Goal: Consume media (video, audio): Consume media (video, audio)

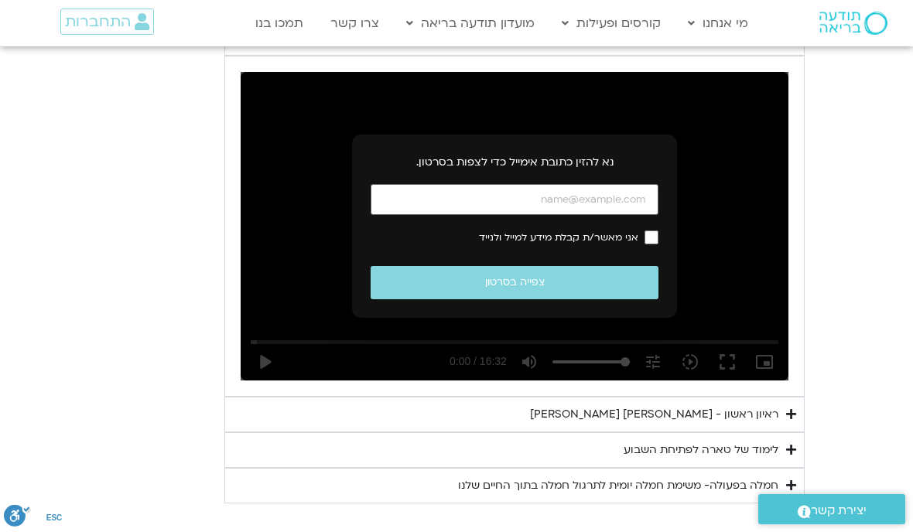
scroll to position [863, 0]
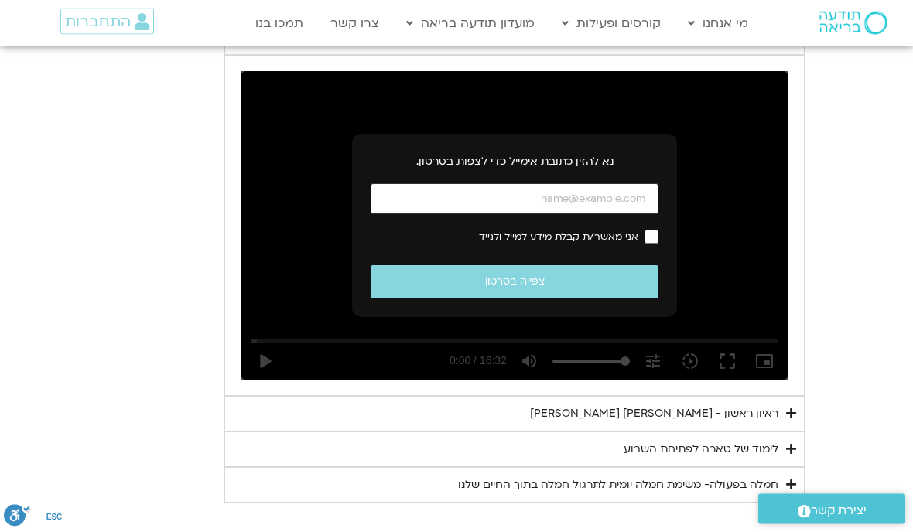
click at [497, 191] on input "כתובת אימייל" at bounding box center [515, 200] width 288 height 32
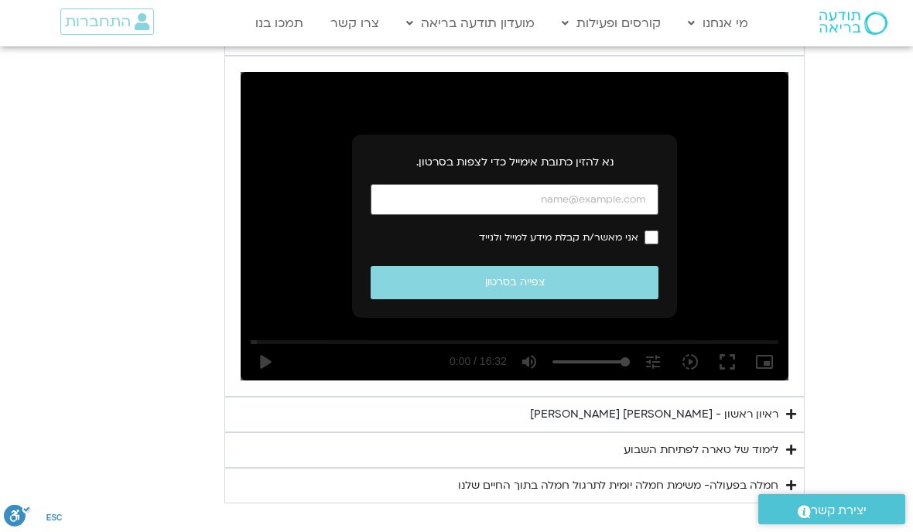
type input "rachelfdv@gmail.com"
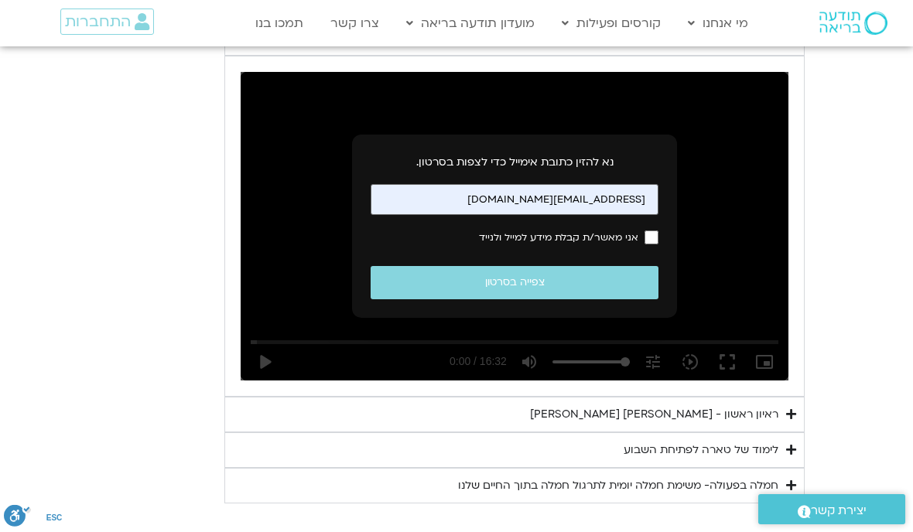
scroll to position [864, 0]
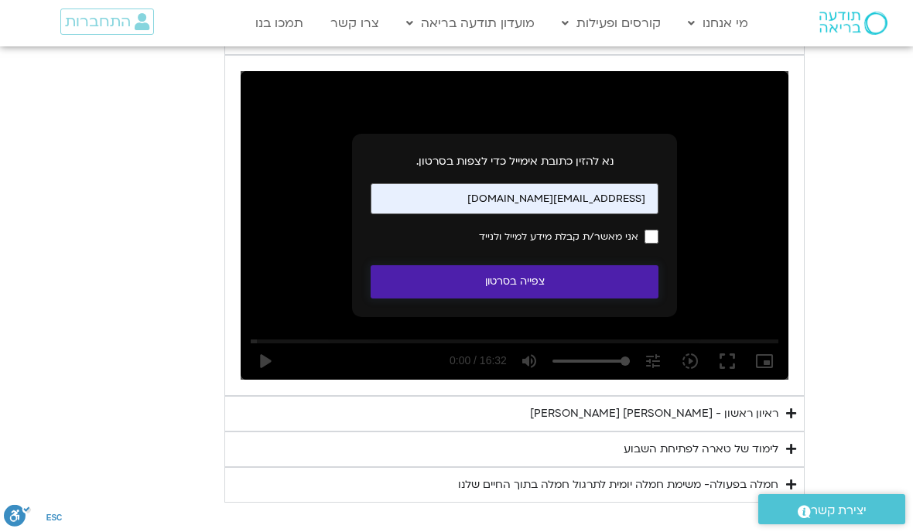
click at [520, 282] on button "צפייה בסרטון" at bounding box center [515, 281] width 288 height 33
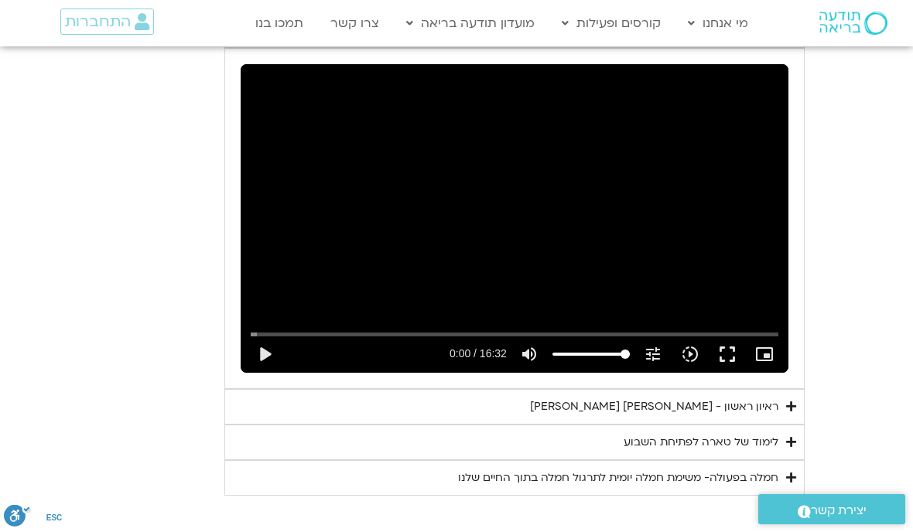
scroll to position [868, 0]
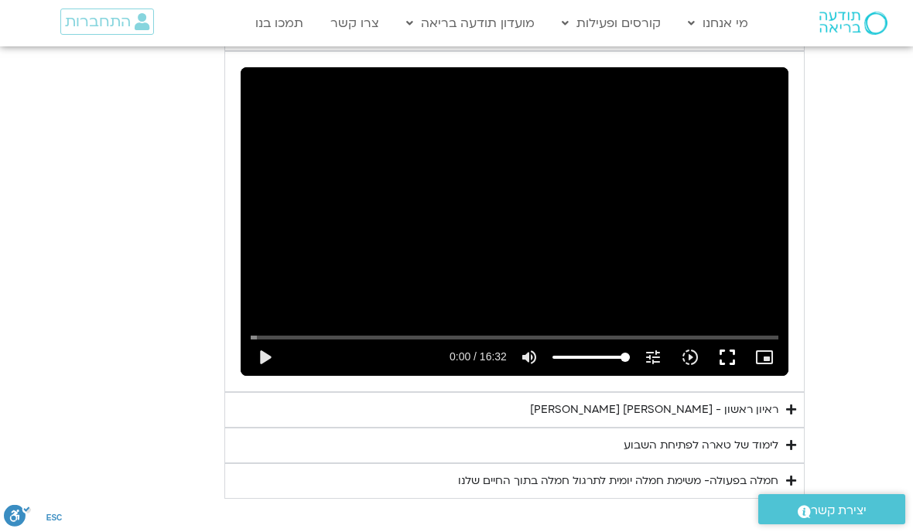
click at [730, 353] on button "fullscreen" at bounding box center [727, 357] width 37 height 37
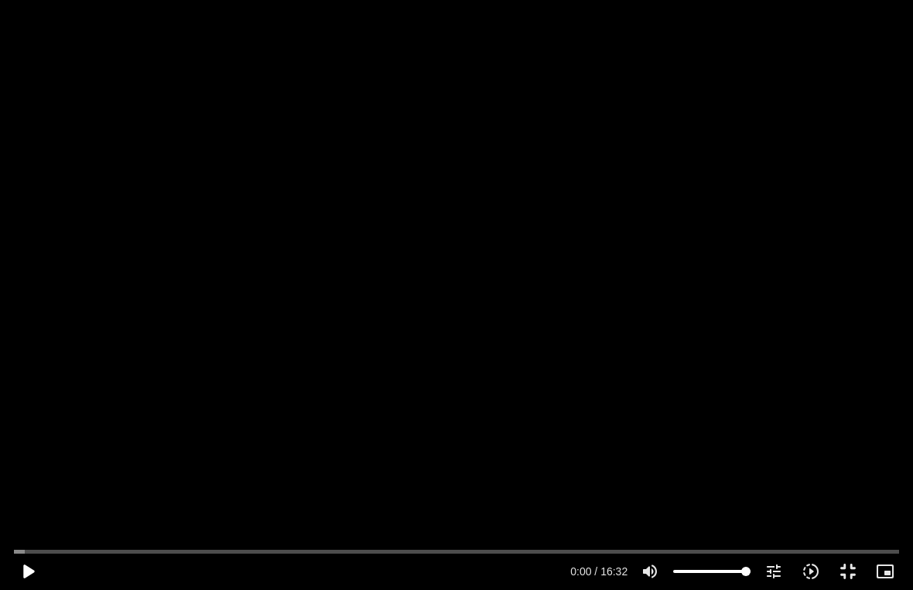
click at [44, 531] on button "play_arrow" at bounding box center [27, 571] width 37 height 37
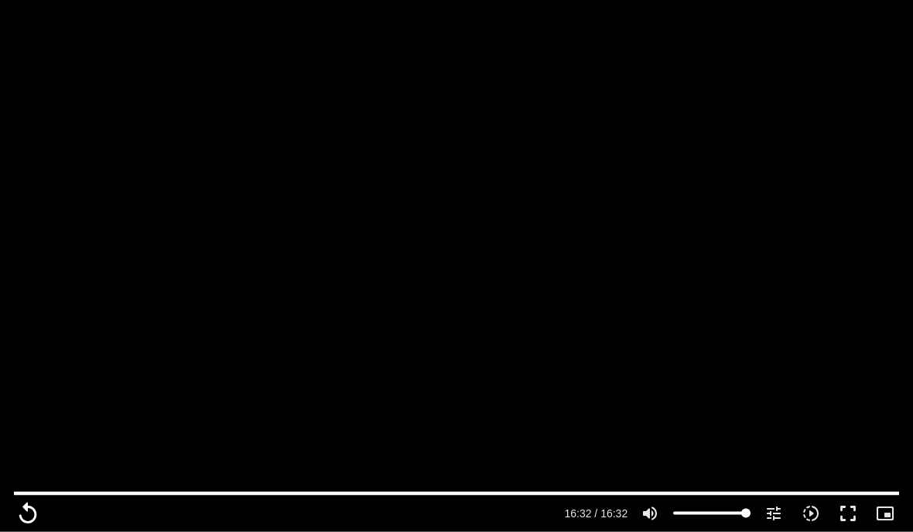
scroll to position [1013, 0]
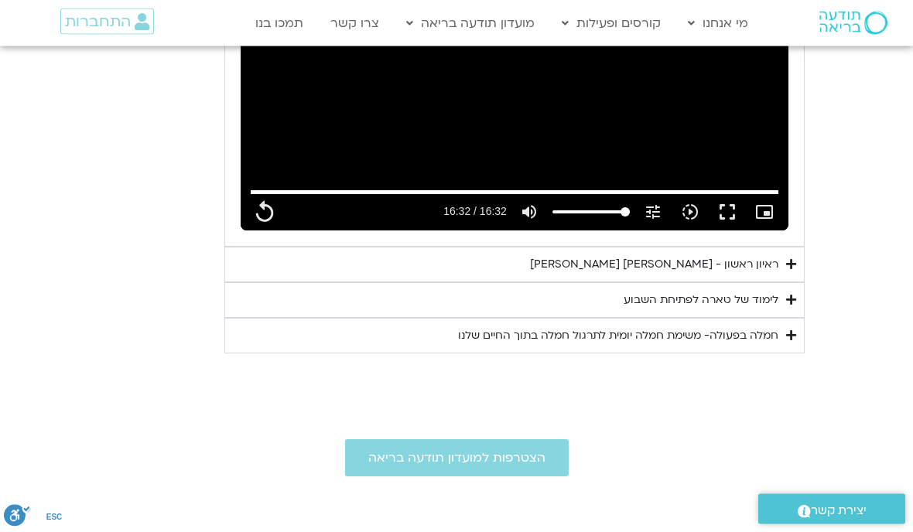
click at [791, 283] on summary "לימוד של טארה לפתיחת השבוע" at bounding box center [514, 301] width 580 height 36
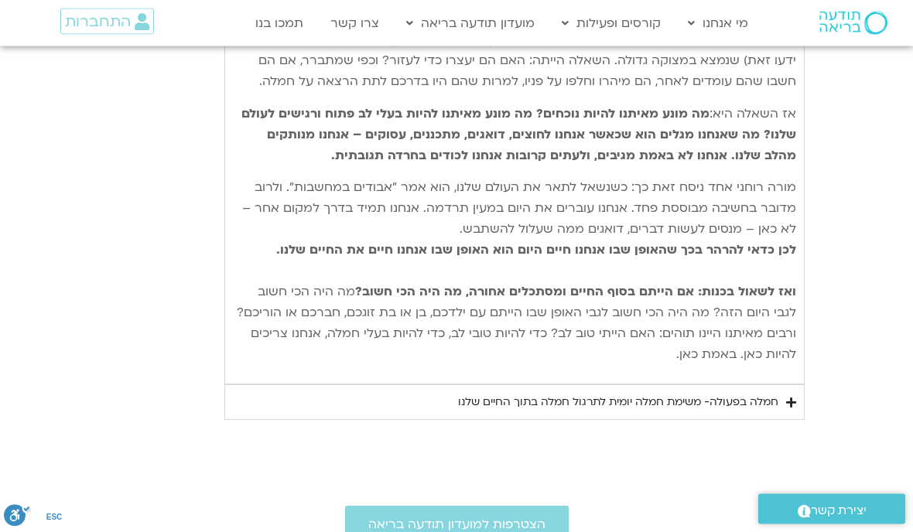
scroll to position [1509, 0]
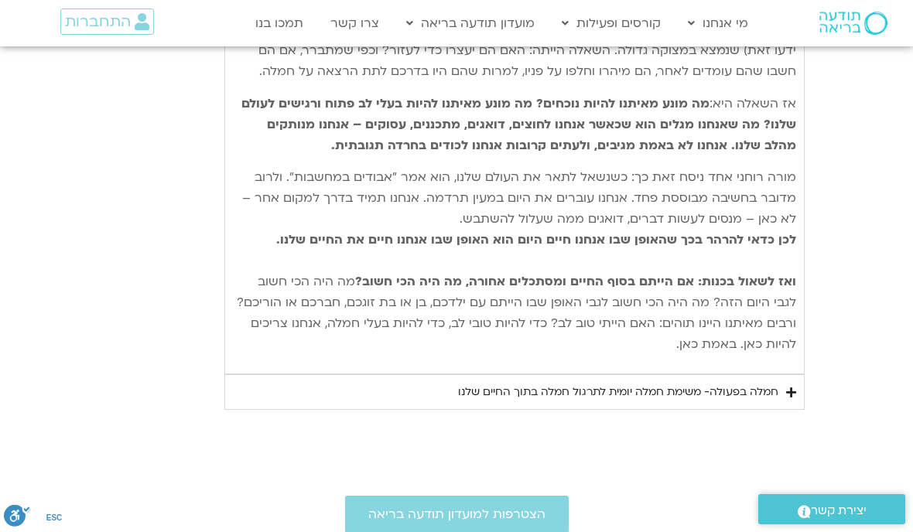
click at [792, 387] on icon "Accordion. Open links with Enter or Space, close with Escape, and navigate with…" at bounding box center [791, 393] width 10 height 12
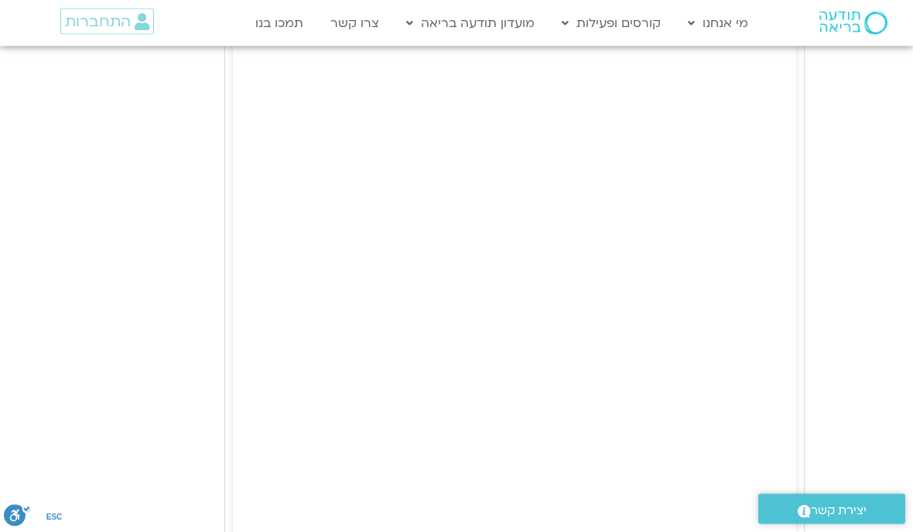
scroll to position [1933, 0]
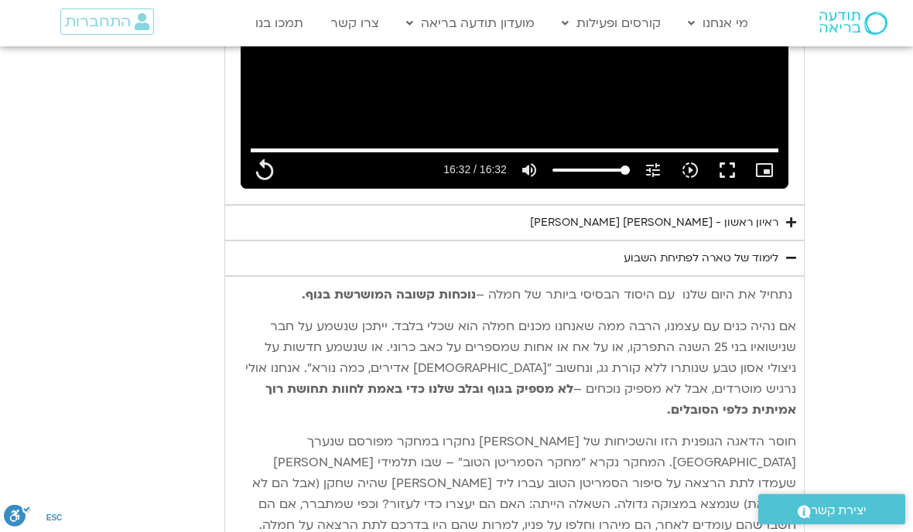
scroll to position [1054, 0]
click at [794, 217] on icon "Accordion. Open links with Enter or Space, close with Escape, and navigate with…" at bounding box center [791, 223] width 10 height 12
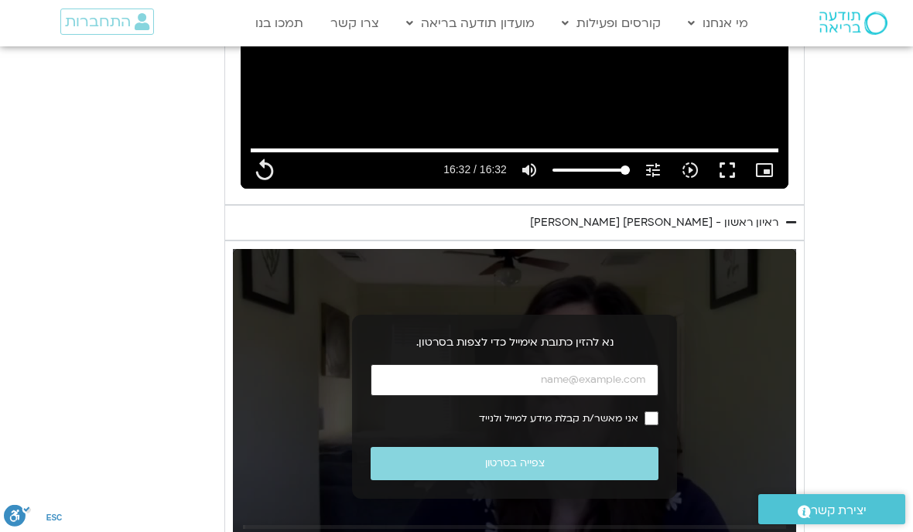
click at [563, 376] on input "כתובת אימייל" at bounding box center [515, 380] width 288 height 32
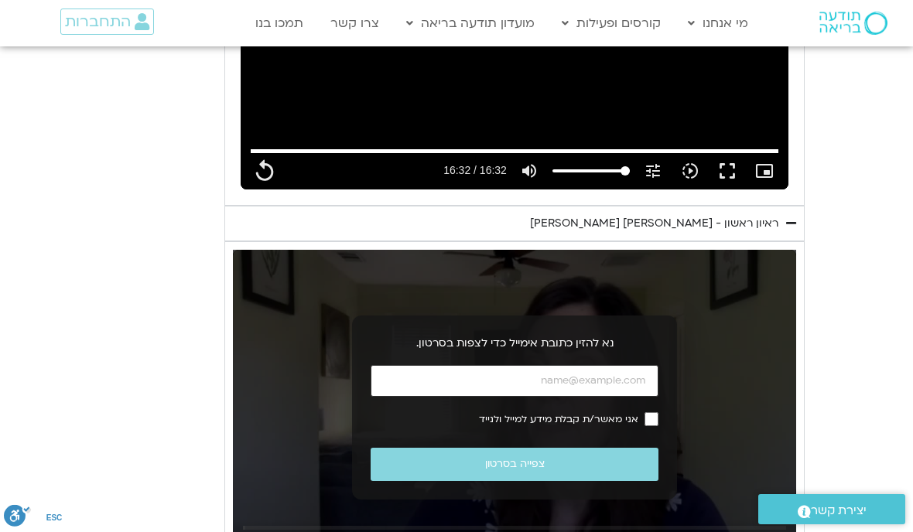
type input "992.52"
type input "rachelfdv@gmail.com"
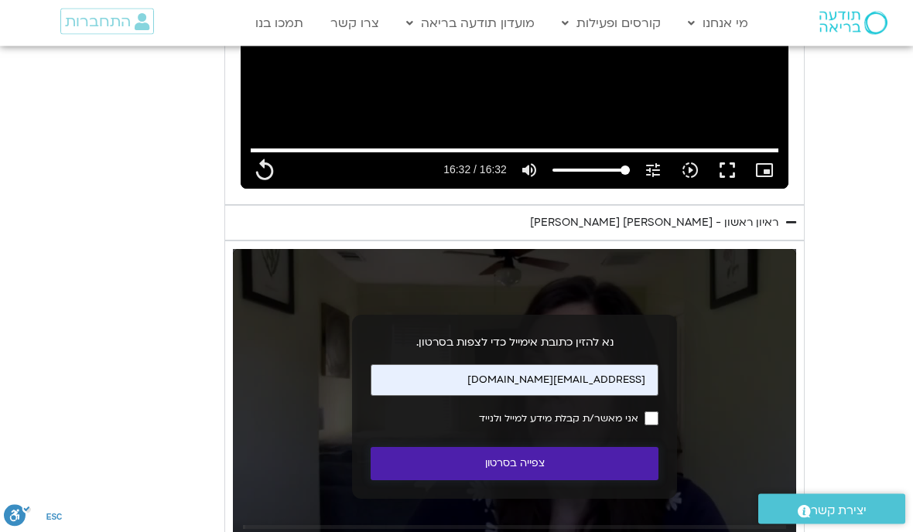
click at [524, 455] on button "צפייה בסרטון" at bounding box center [515, 464] width 288 height 33
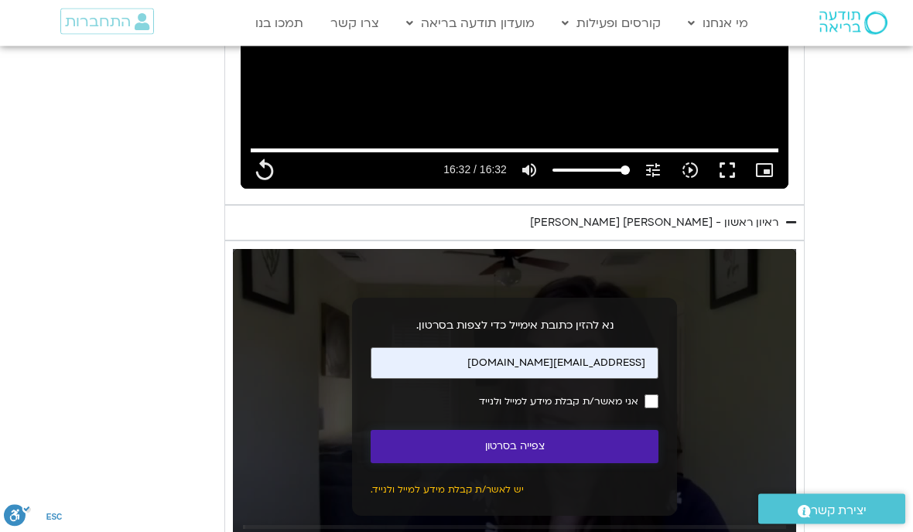
scroll to position [1055, 0]
click at [528, 454] on button "צפייה בסרטון" at bounding box center [515, 446] width 288 height 33
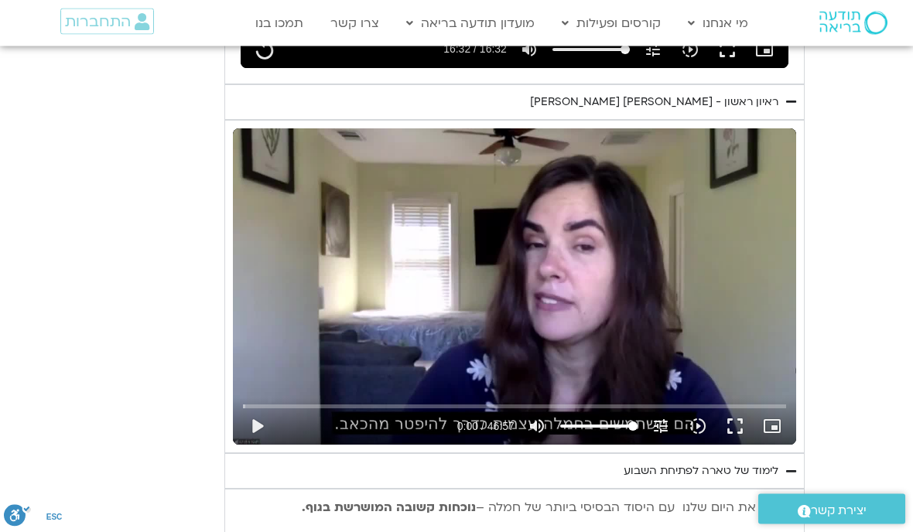
scroll to position [1204, 0]
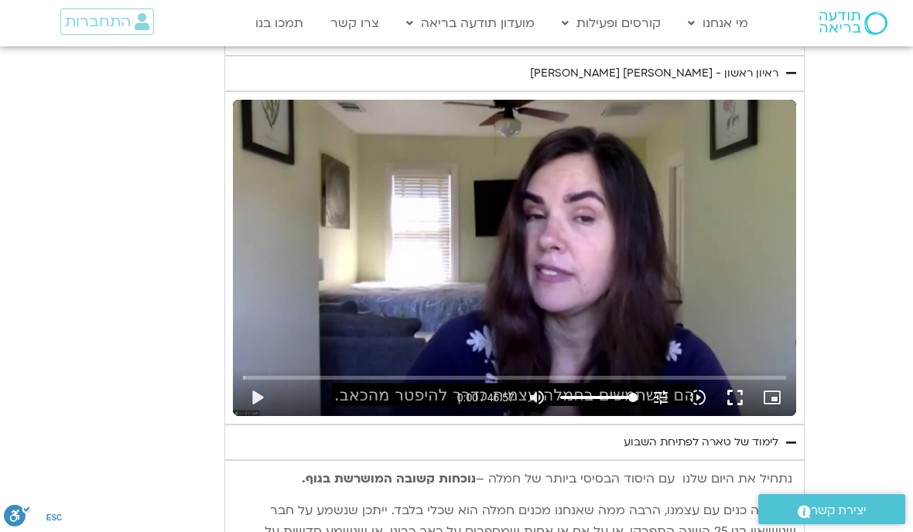
click at [729, 392] on button "fullscreen" at bounding box center [734, 397] width 37 height 37
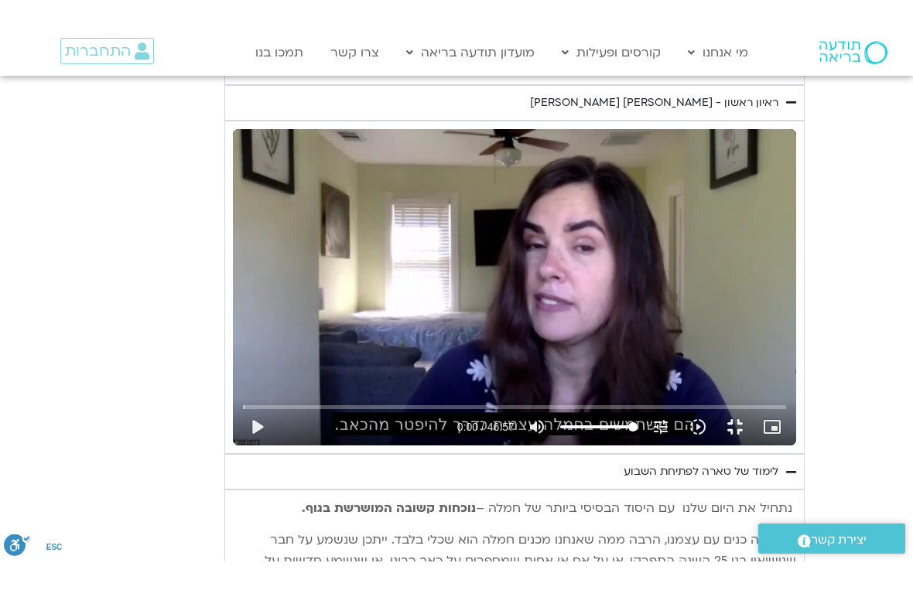
scroll to position [19, 0]
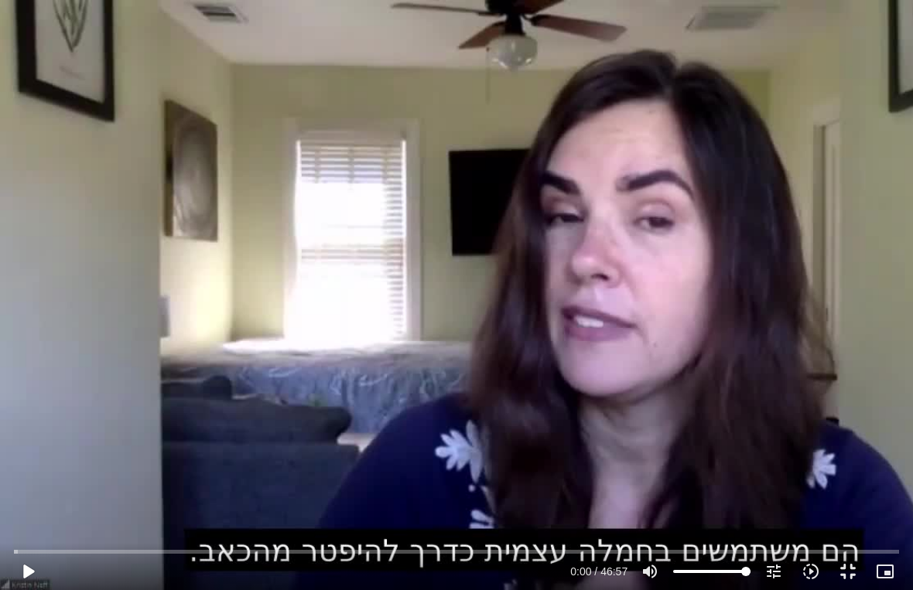
click at [30, 531] on button "play_arrow" at bounding box center [27, 571] width 37 height 37
type input "992.52"
type input "0.0355887501500547"
type input "992.52"
type input "0.1607409582939"
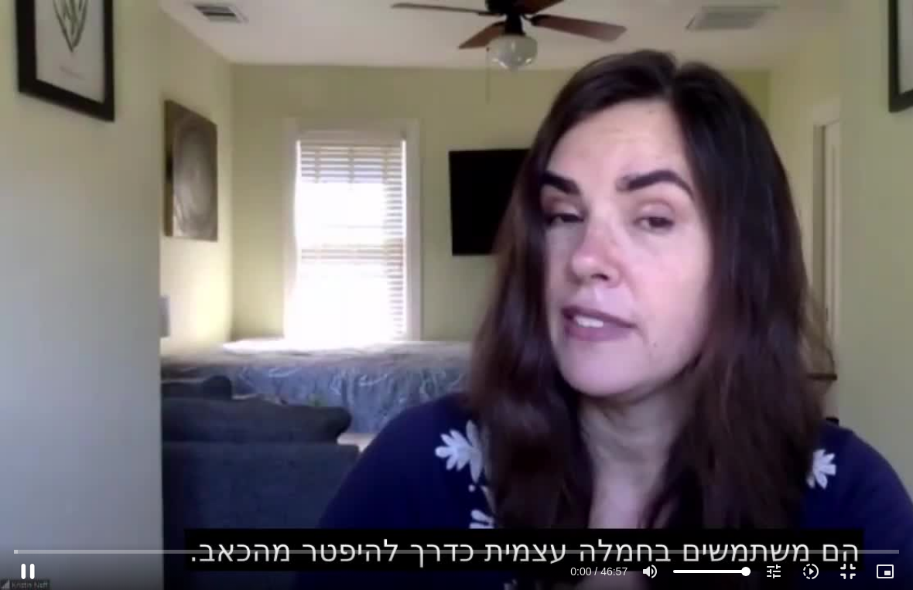
type input "992.52"
type input "0.286174833308905"
type input "992.52"
type input "0.29693862516433"
type input "992.52"
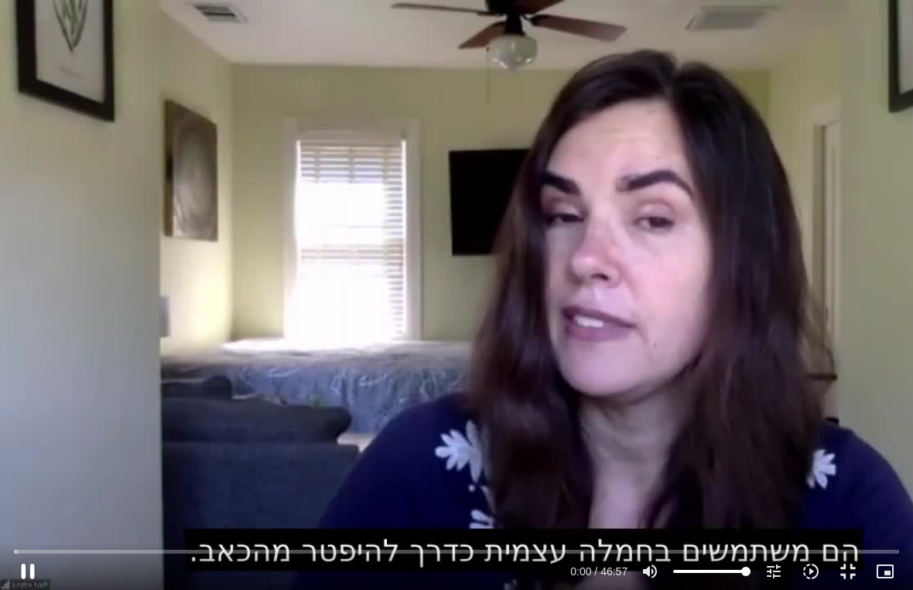
type input "0.331289791815698"
type input "992.52"
type input "0.45656708344546"
type input "992.52"
type input "0.581792708517839"
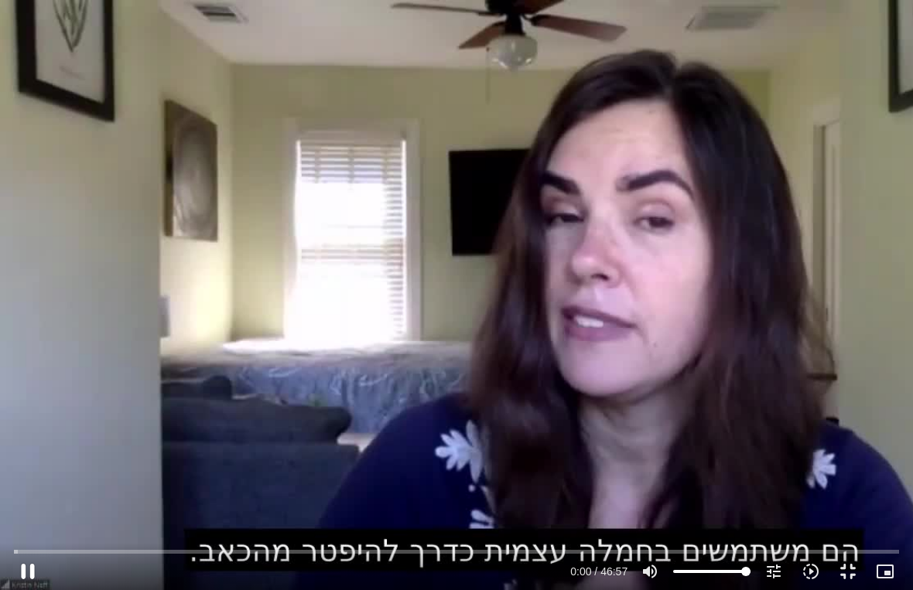
type input "992.52"
type input "0.707109000665524"
type input "992.52"
type input "0.832703875641504"
type input "992.52"
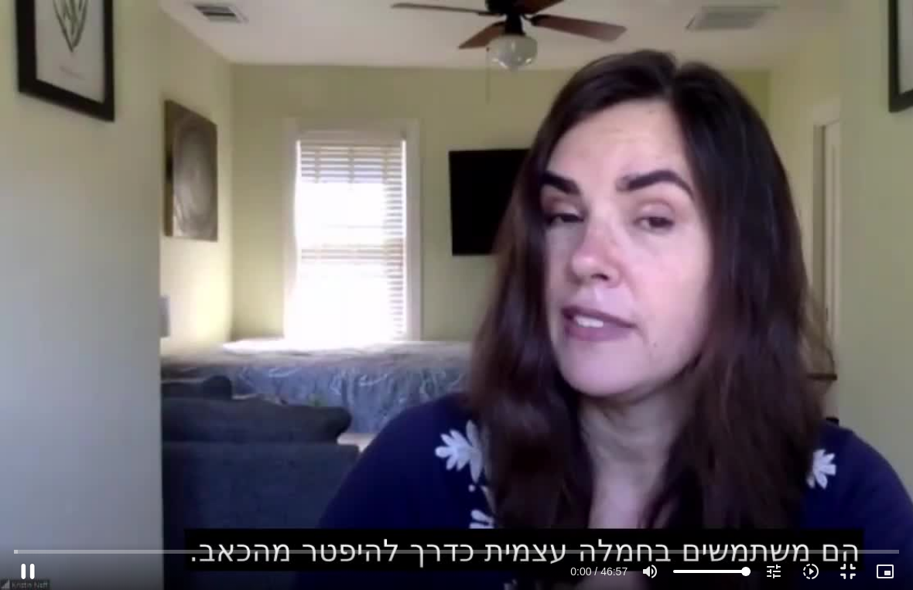
type input "0.9581162093949"
type input "992.52"
type input "1.08373754250511"
type input "992.52"
type input "1.20909633390991"
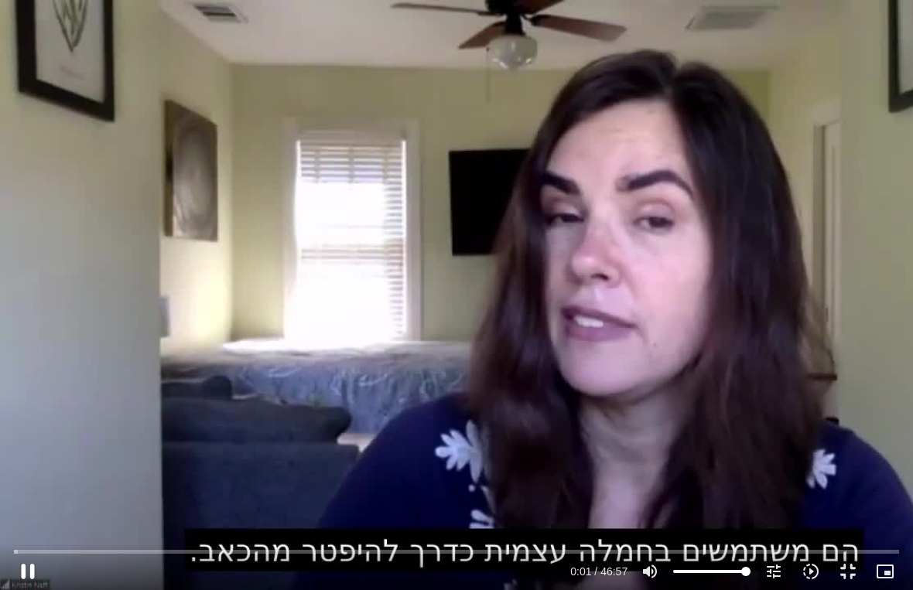
type input "992.52"
type input "1.33517245912335"
type input "992.52"
type input "1.46026495938767"
type input "992.52"
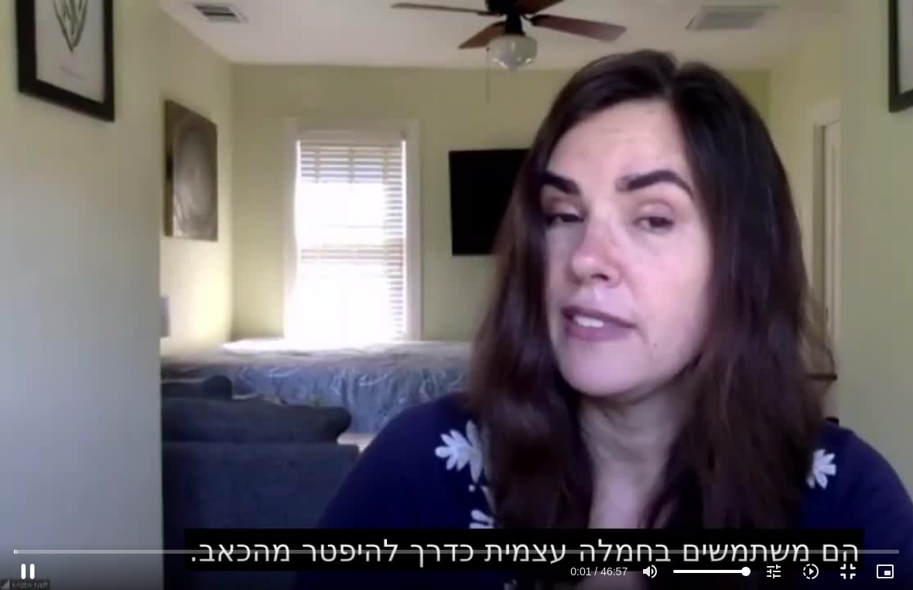
type input "1.58599695852198"
type input "992.52"
type input "1.7112574170158"
type input "992.52"
type input "1.83692145867493"
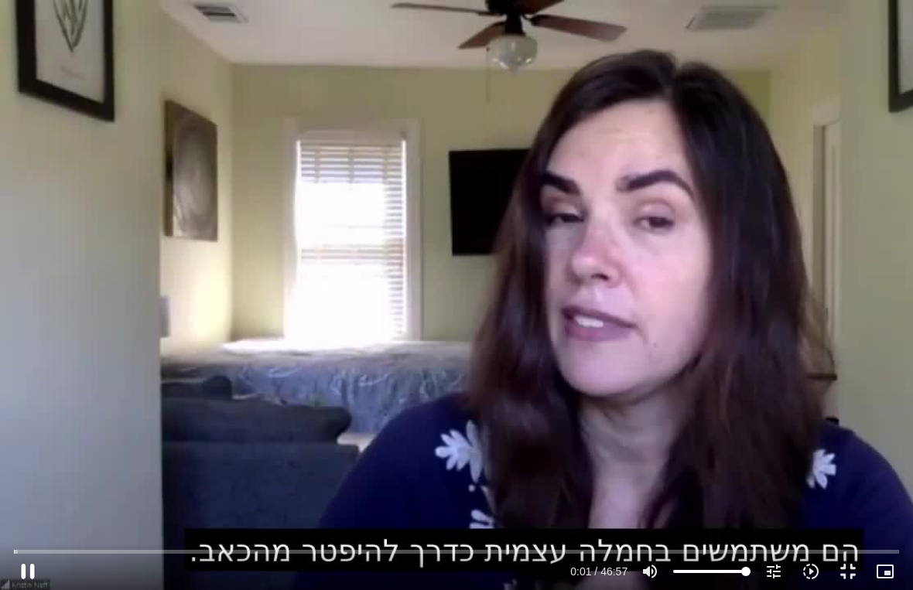
type input "992.52"
type input "1.9620458764337"
type input "992.52"
type input "2.08822050129415"
type input "992.52"
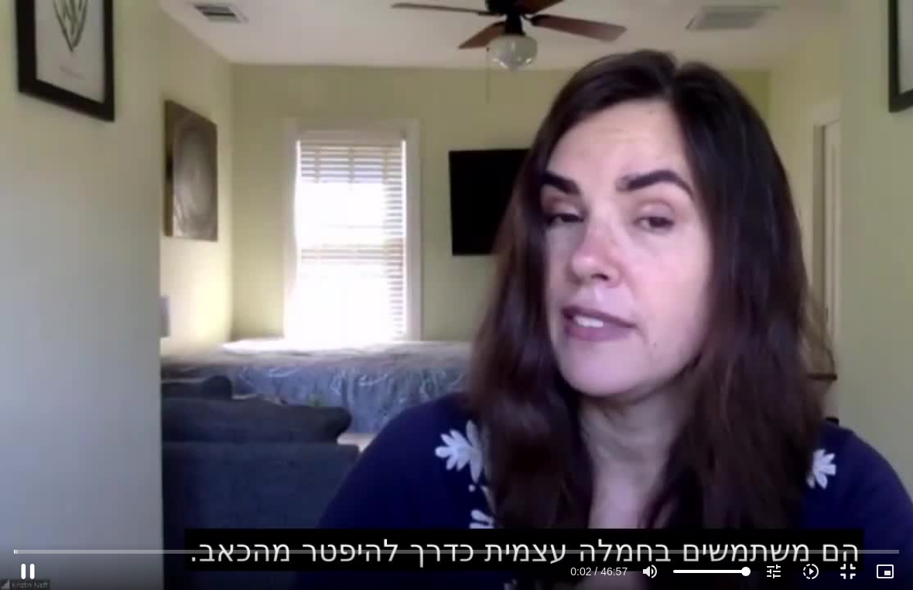
type input "2.21375037667306"
type input "992.52"
type input "2.34029779265831"
type input "992.52"
type input "2.4658659593519"
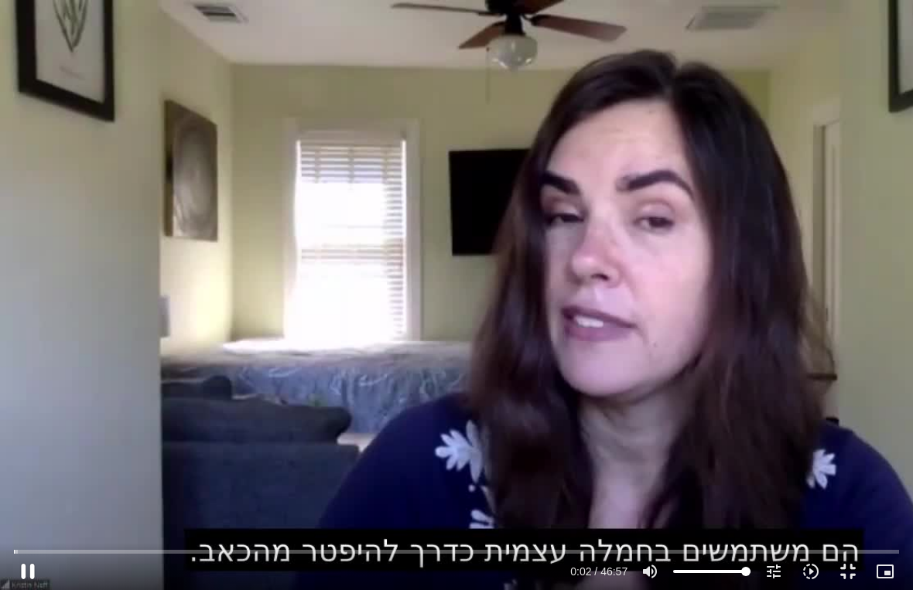
type input "992.52"
type input "2.5918359179783"
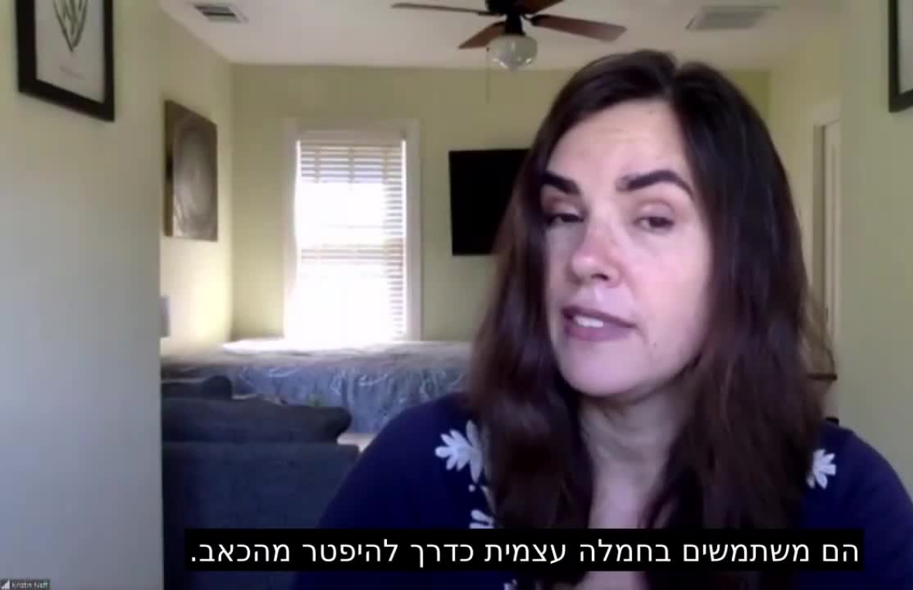
type input "992.52"
type input "1468.80801041822"
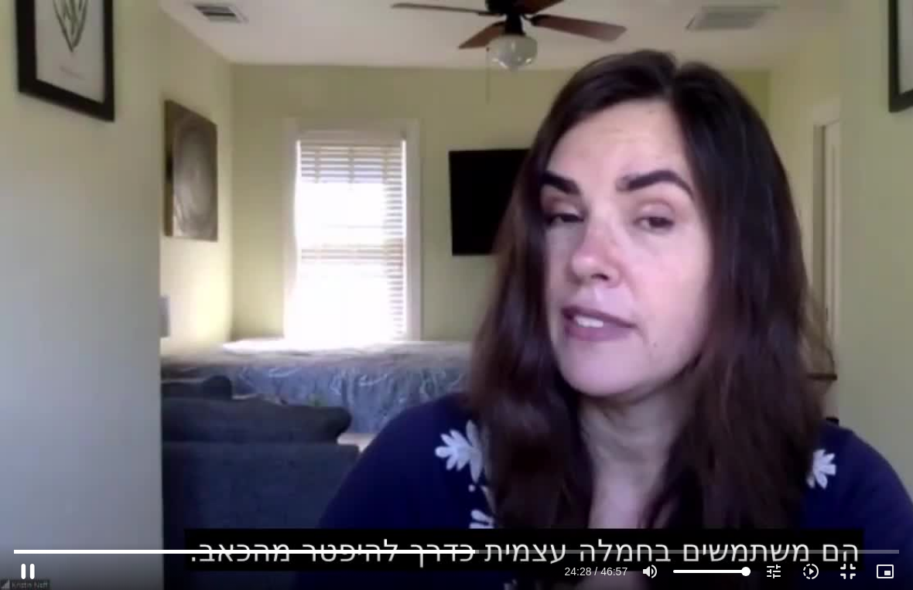
type input "992.52"
type input "1468.87642716828"
type input "992.52"
type input "1469.0022535003"
type input "992.52"
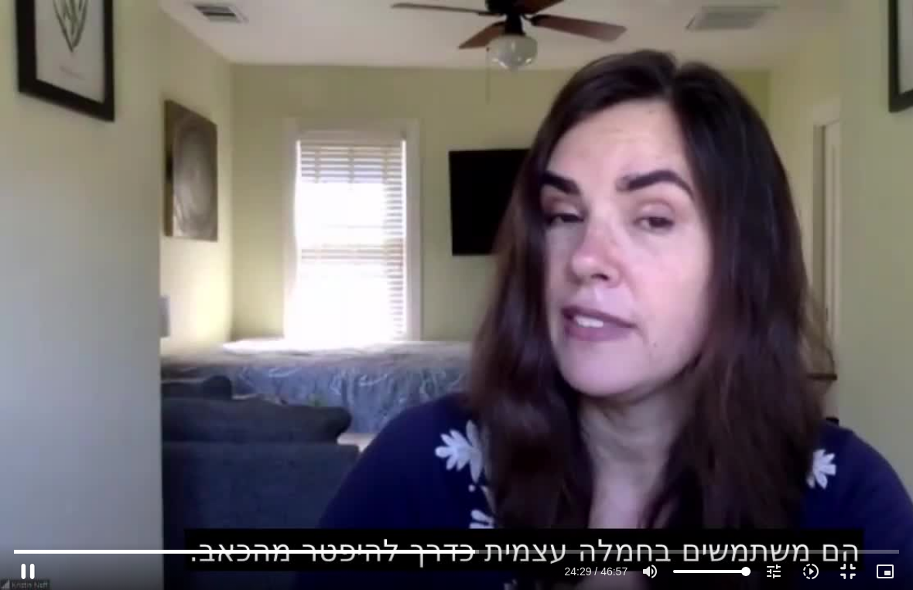
type input "1469.13011262524"
type input "992.52"
type input "1469.25701858366"
type input "992.52"
type input "1469.38216475051"
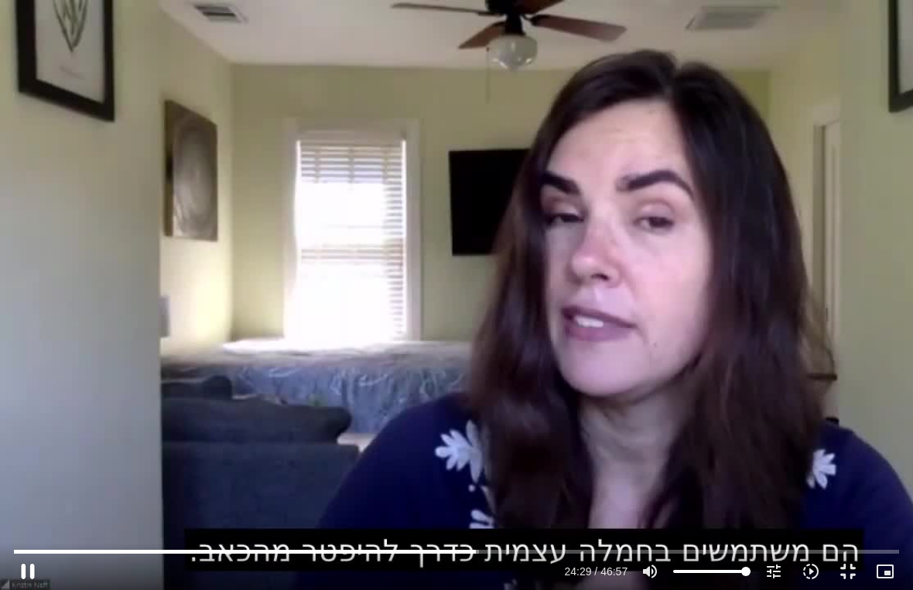
type input "992.52"
type input "1469.50774212555"
type input "992.52"
type input "1469.63459291695"
type input "992.52"
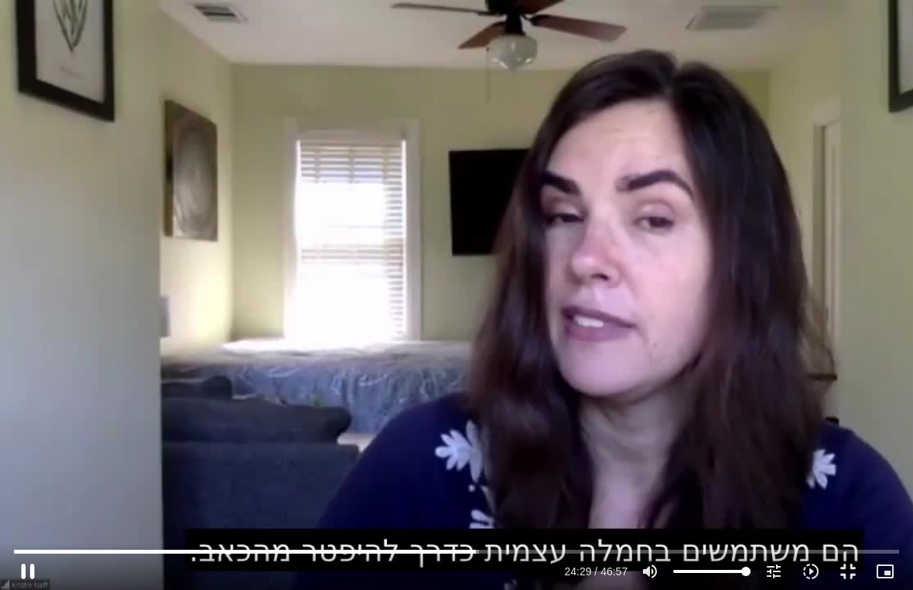
type input "1469.76092000087"
type input "992.52"
type input "1469.88605737599"
type input "992.52"
type input "1470.01668112618"
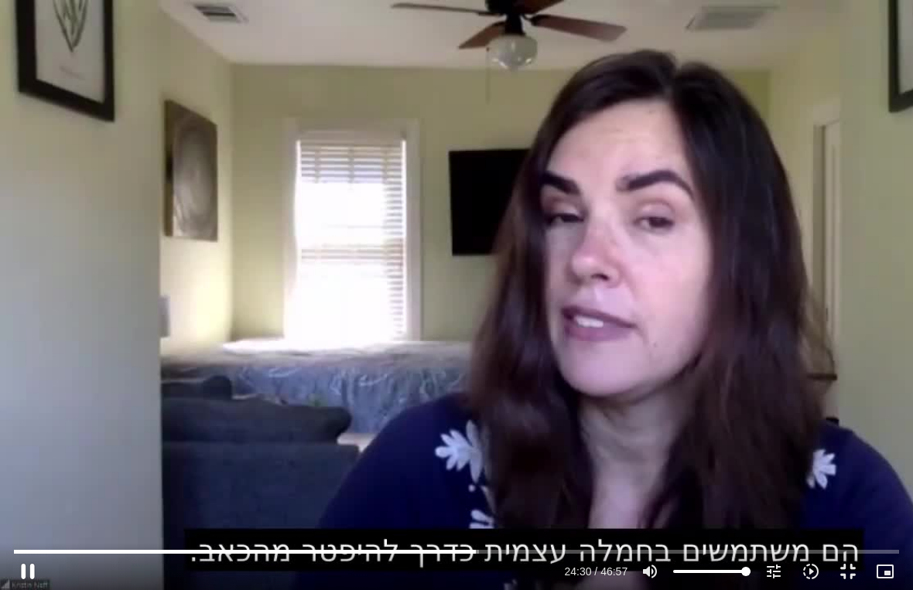
type input "992.52"
type input "1470.14396837613"
type input "992.52"
type input "1470.26978616791"
type input "992.52"
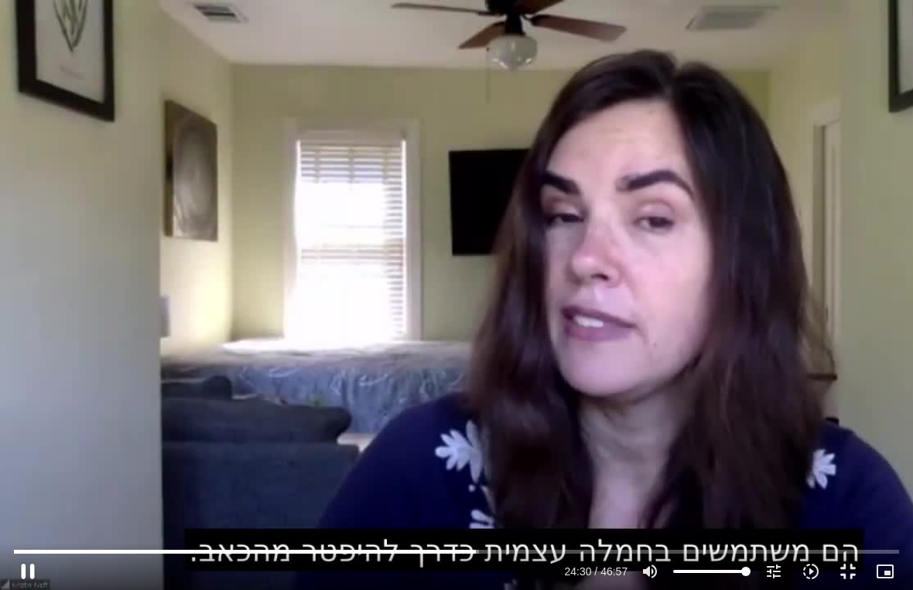
click at [36, 531] on button "pause" at bounding box center [27, 571] width 37 height 37
type input "1470.44047300064"
type input "992.52"
type input "1470.44047300064"
type input "992.52"
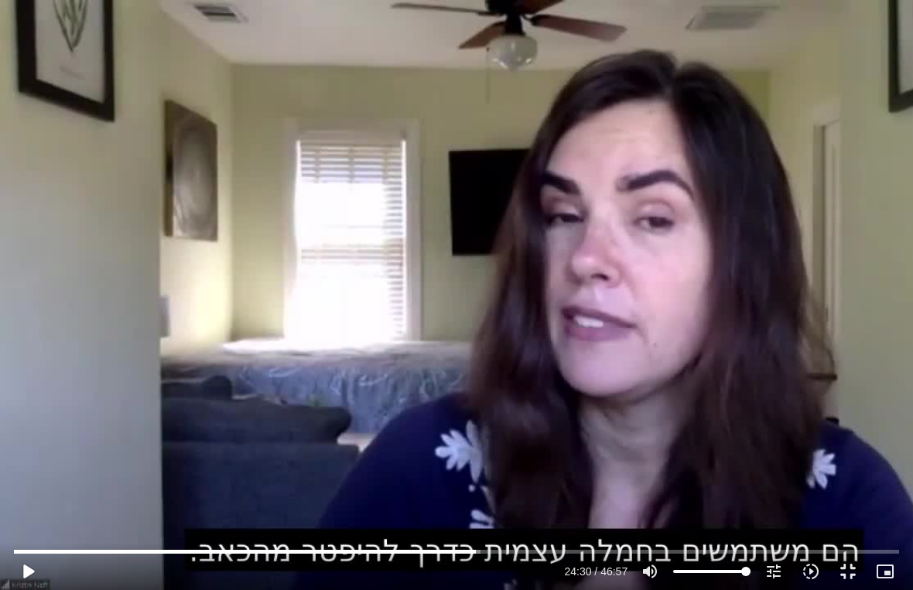
type input "1470.44047300064"
type input "992.52"
type input "1470.44047300064"
type input "992.52"
type input "1470.44047300064"
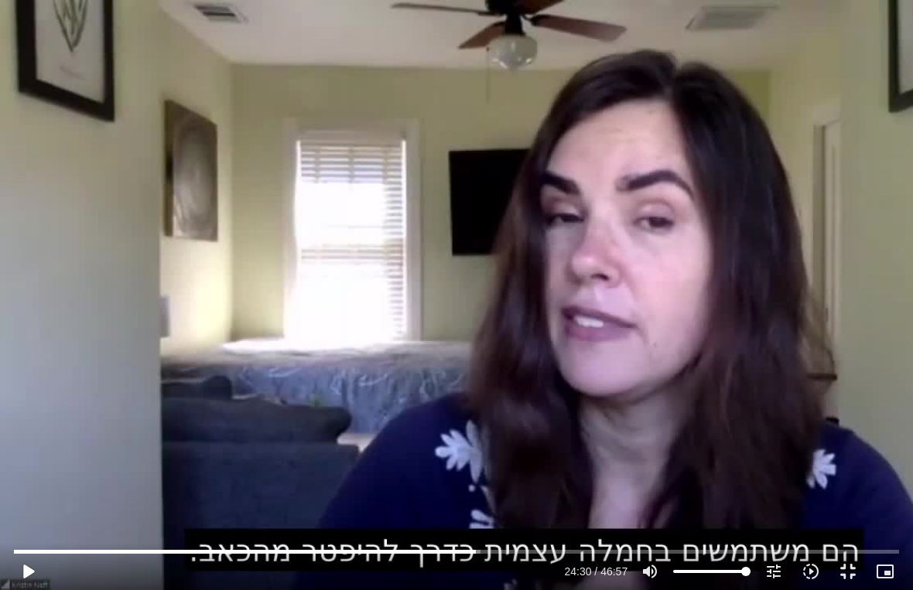
type input "992.52"
type input "1470.44047300064"
type input "992.52"
type input "1470.44047300064"
type input "992.52"
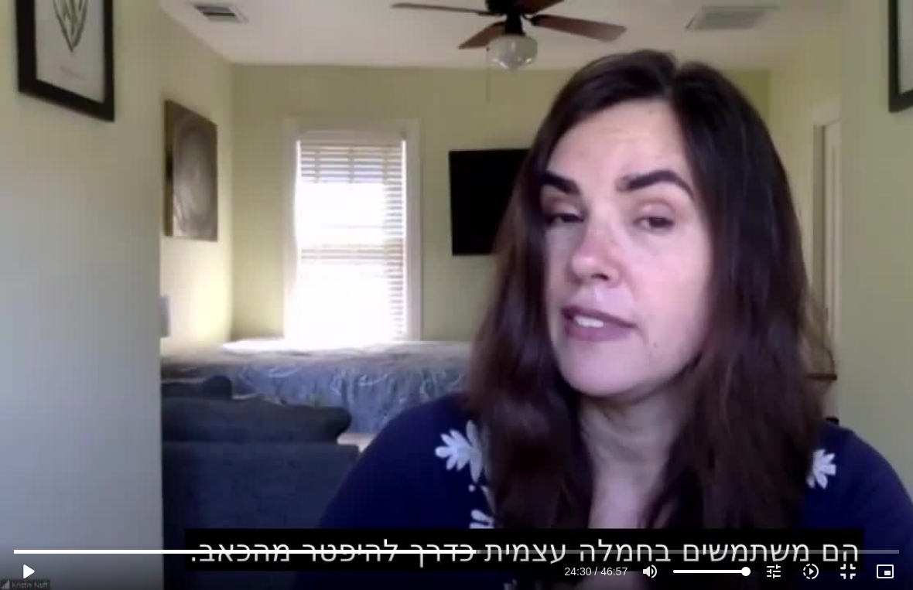
type input "1470.44047300064"
type input "992.52"
type input "1470.44047300064"
type input "992.52"
type input "1470.44047300064"
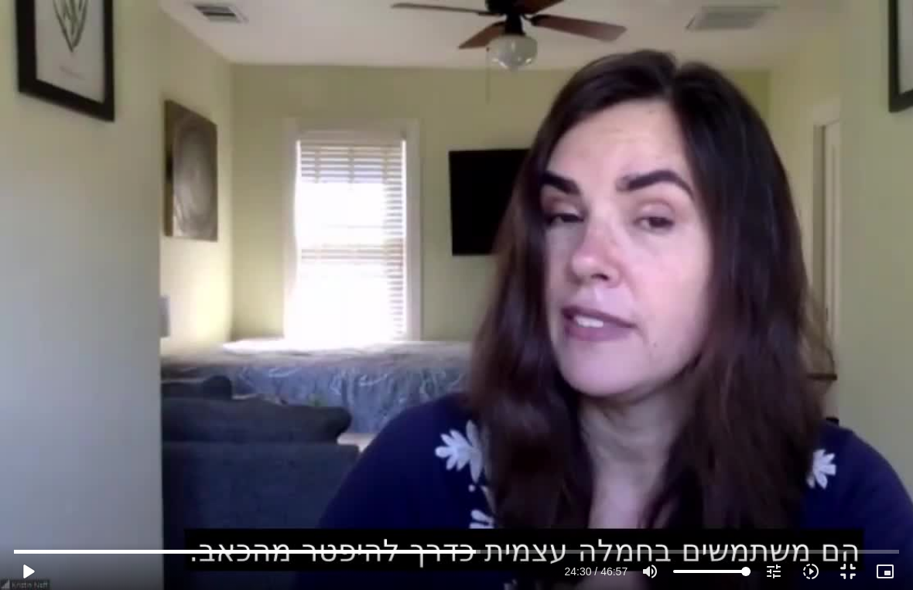
type input "992.52"
type input "1470.44047300064"
type input "992.52"
type input "1470.44047300064"
type input "992.52"
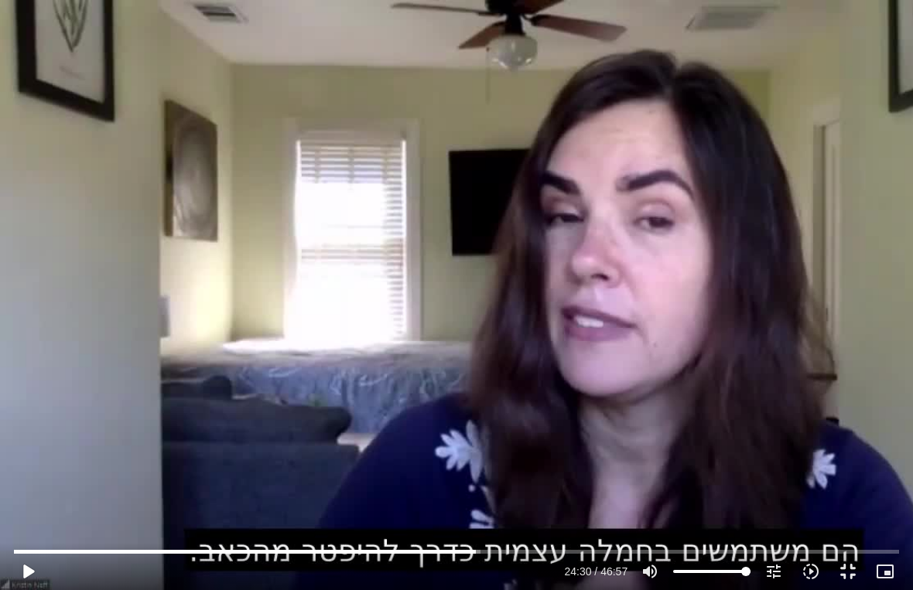
type input "1470.44047300064"
type input "992.52"
type input "1470.44047300064"
type input "992.52"
type input "1470.44047300064"
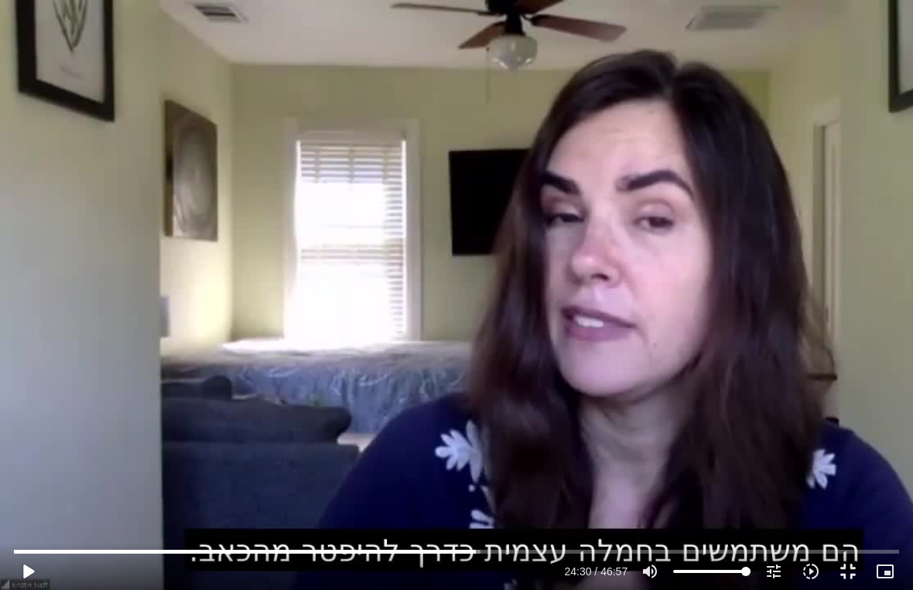
type input "992.52"
type input "1470.44047300064"
type input "992.52"
type input "1470.44047300064"
type input "992.52"
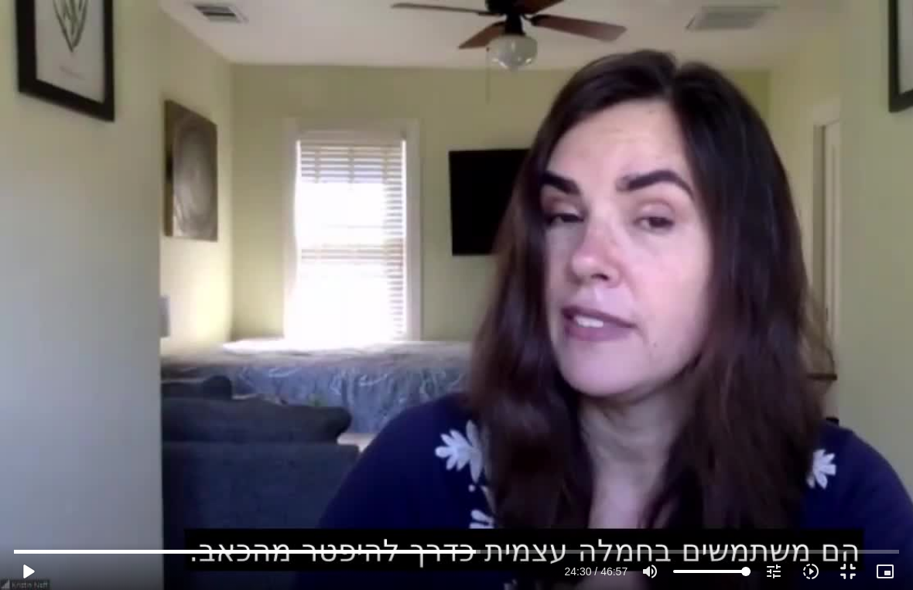
type input "1470.44047300064"
type input "992.52"
type input "1470.44047300064"
type input "992.52"
type input "1470.44047300064"
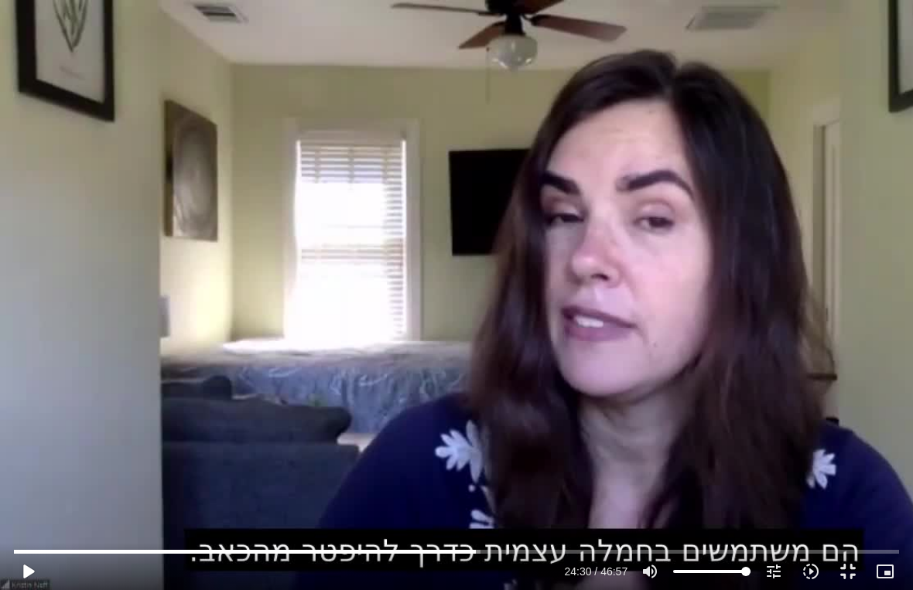
type input "992.52"
type input "1470.44047300064"
type input "992.52"
type input "1470.44047300064"
type input "992.52"
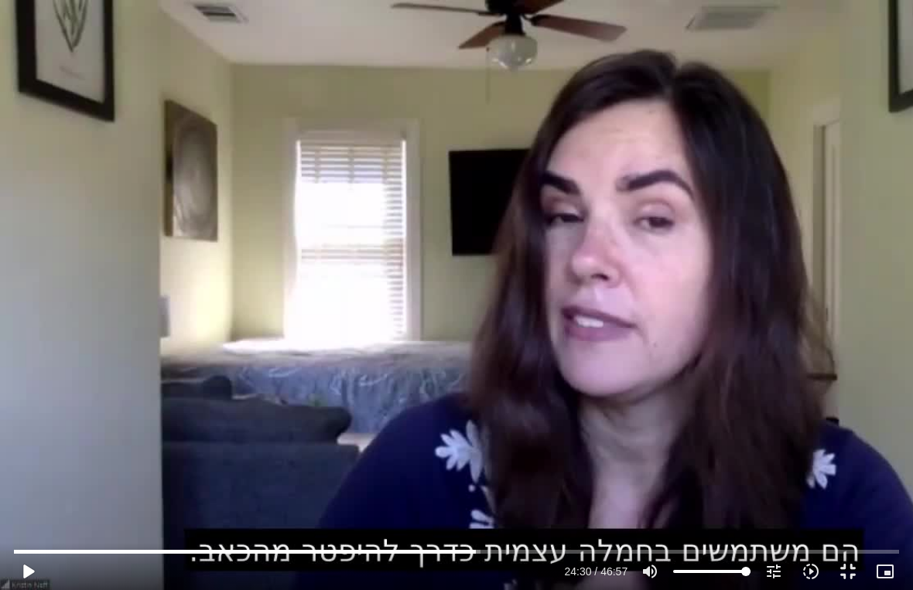
type input "1470.44047300064"
type input "992.52"
type input "1470.44047300064"
type input "992.52"
type input "1470.44047300064"
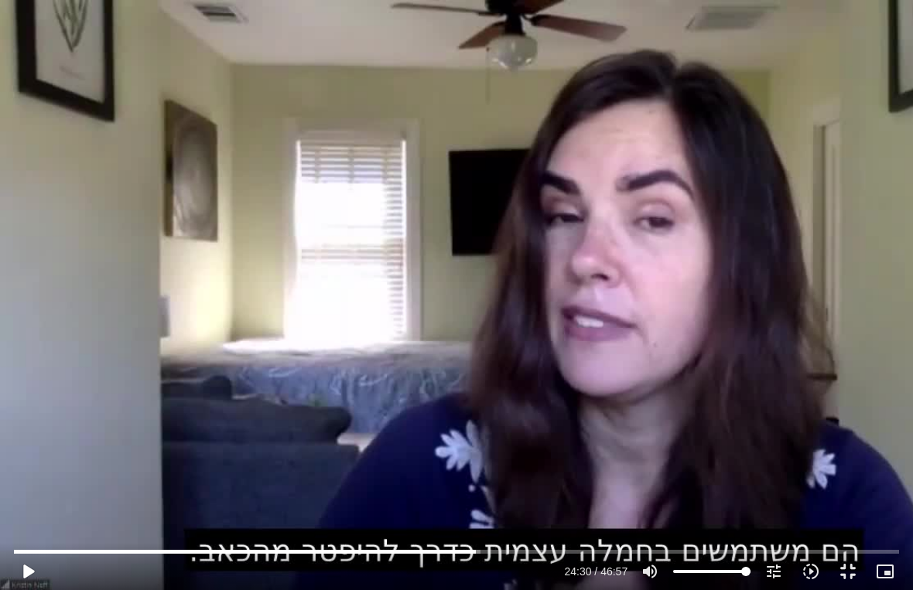
type input "992.52"
type input "1470.44047300064"
type input "992.52"
type input "1470.44047300064"
type input "992.52"
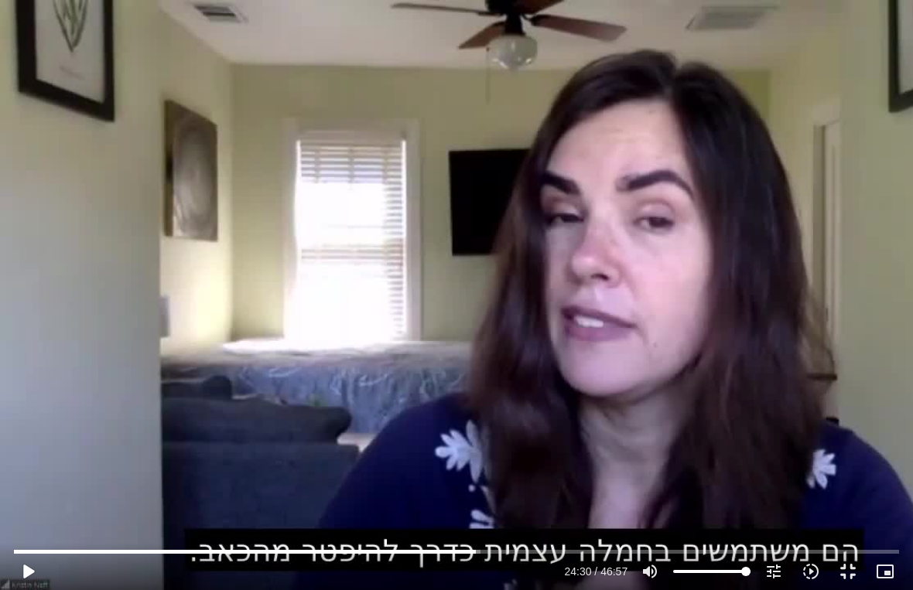
type input "1470.44047300064"
type input "992.52"
type input "1470.44047300064"
type input "992.52"
type input "1470.44047300064"
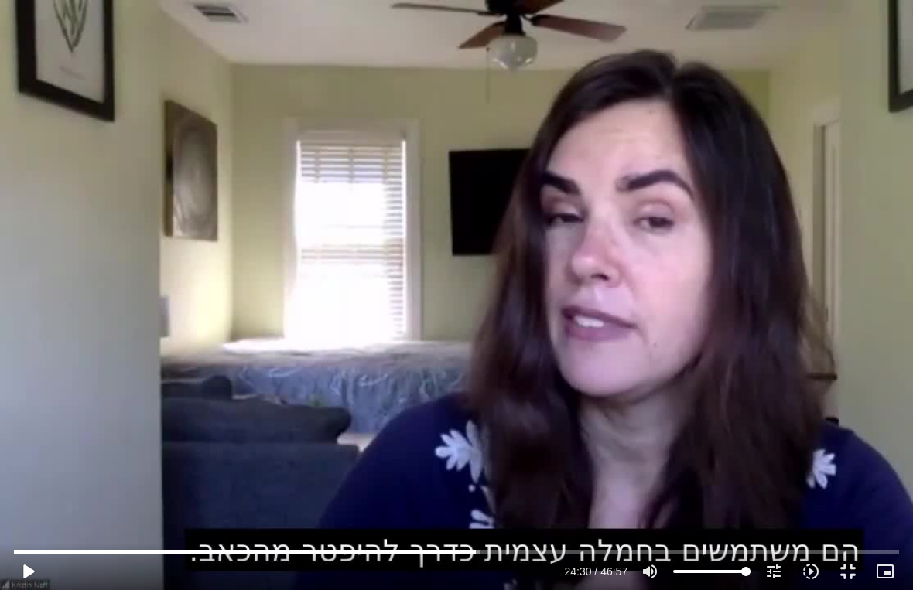
type input "992.52"
type input "1470.44047300064"
type input "992.52"
type input "1470.44047300064"
type input "992.52"
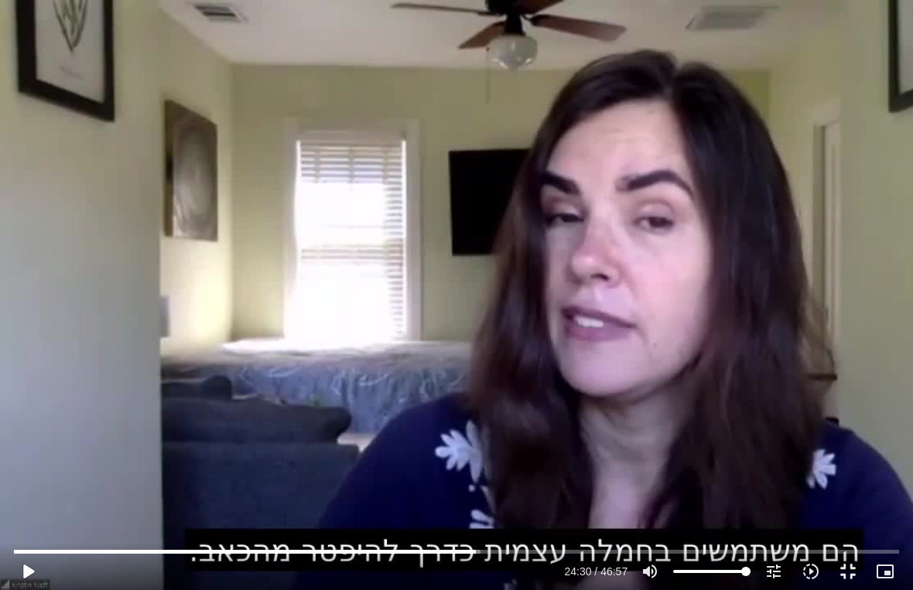
type input "1470.44047300064"
type input "992.52"
type input "1470.44047300064"
type input "992.52"
type input "1470.44047300064"
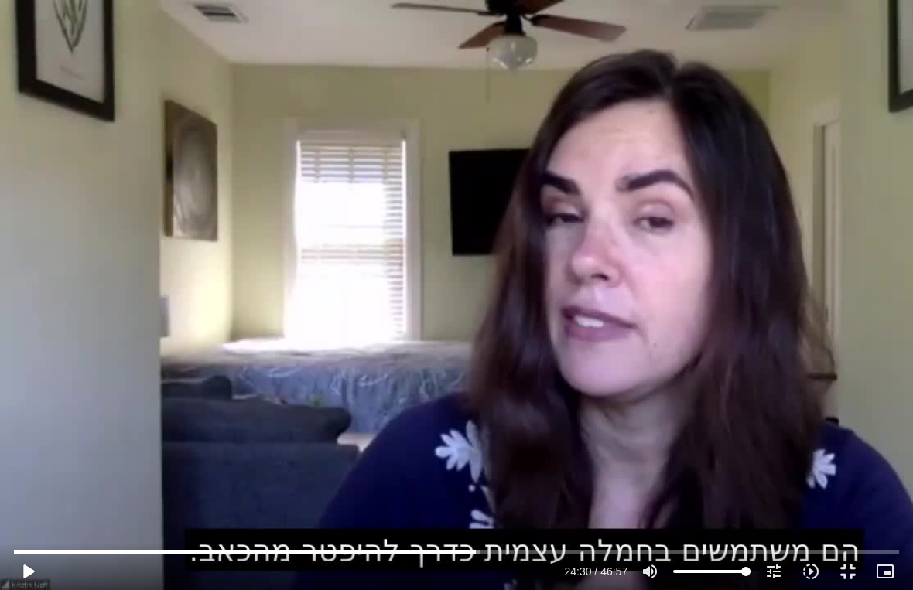
type input "992.52"
type input "1470.44047300064"
type input "992.52"
type input "1470.44047300064"
type input "992.52"
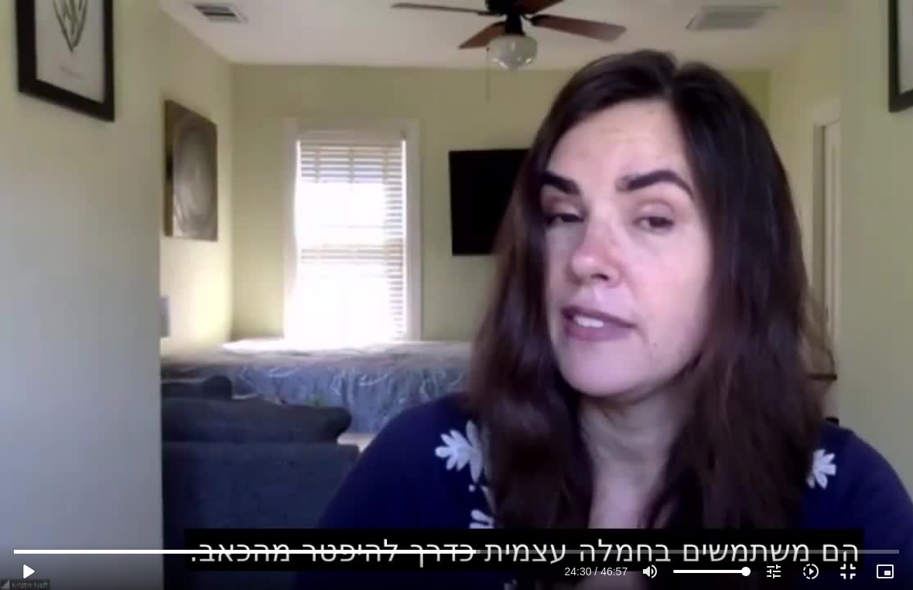
type input "1470.44047300064"
type input "992.52"
type input "1470.44047300064"
type input "992.52"
type input "1470.44047300064"
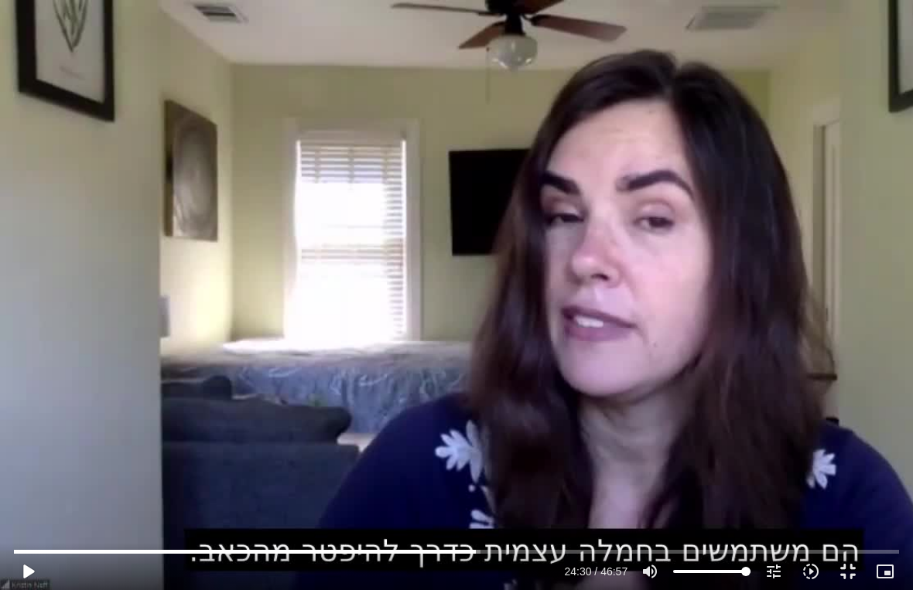
type input "992.52"
type input "1470.44047300064"
type input "992.52"
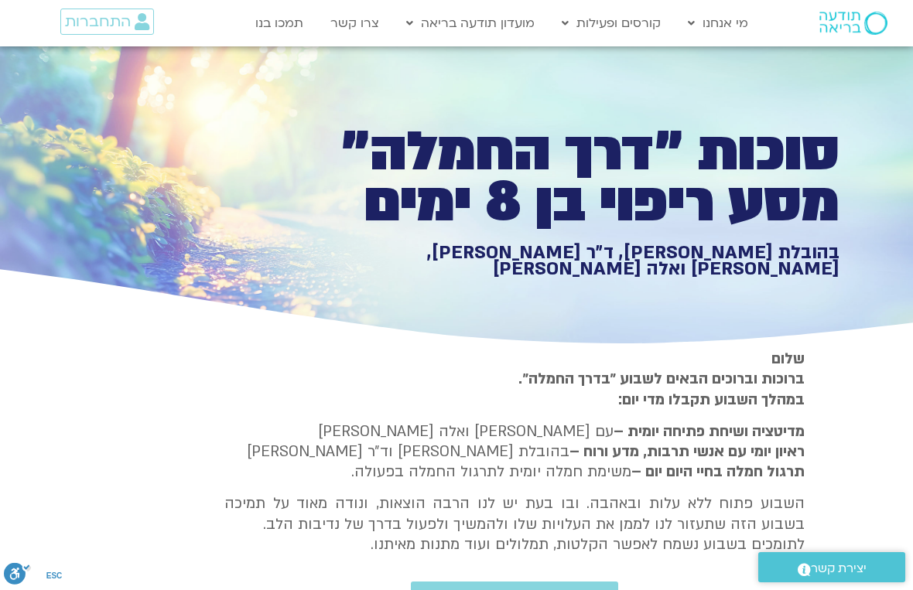
type input "1470.44047300064"
type input "992.52"
type input "1470.44047300064"
type input "992.52"
type input "1470.44047300064"
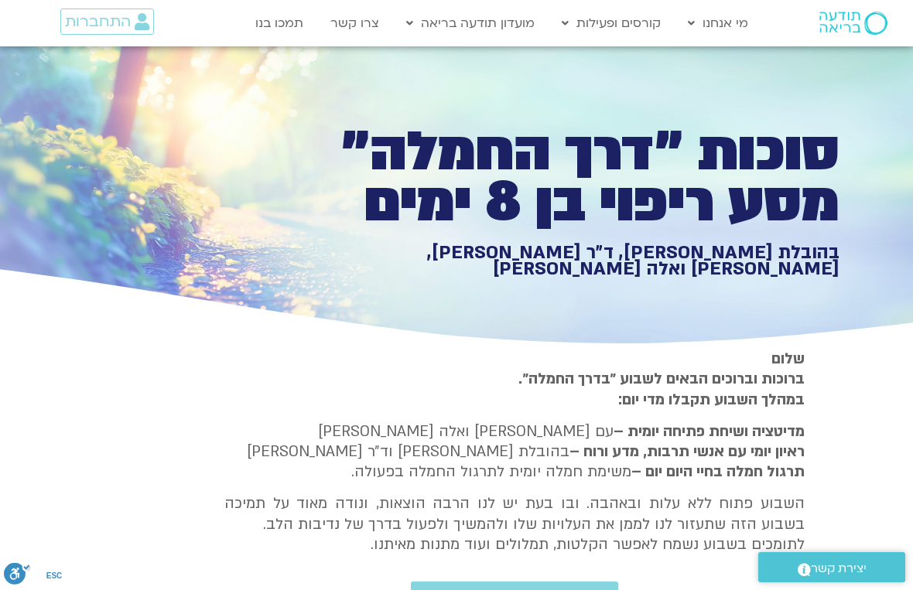
type input "992.52"
type input "1470.44047300064"
type input "992.52"
type input "1470.44047300064"
type input "992.52"
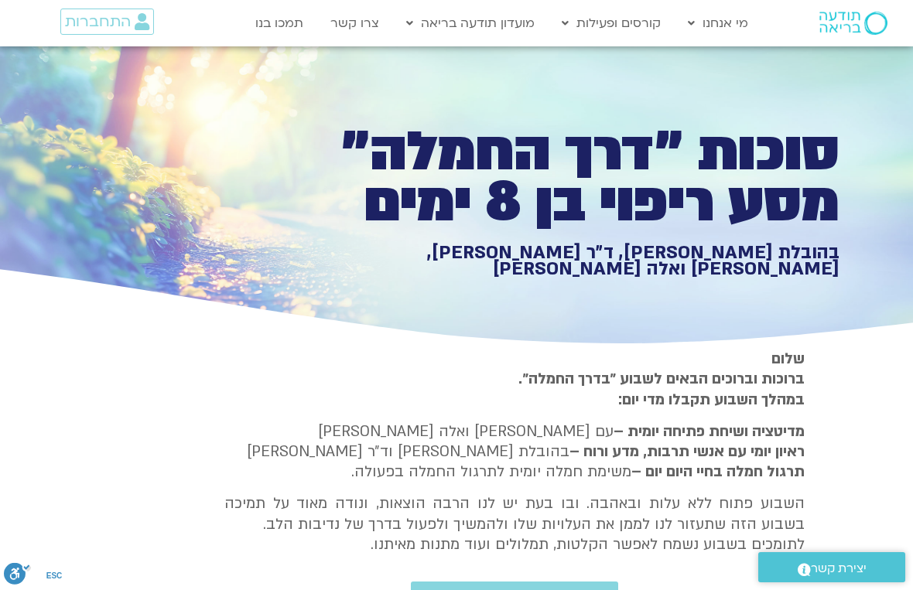
type input "1470.44047300064"
type input "992.52"
type input "1470.44047300064"
type input "992.52"
type input "1470.44047300064"
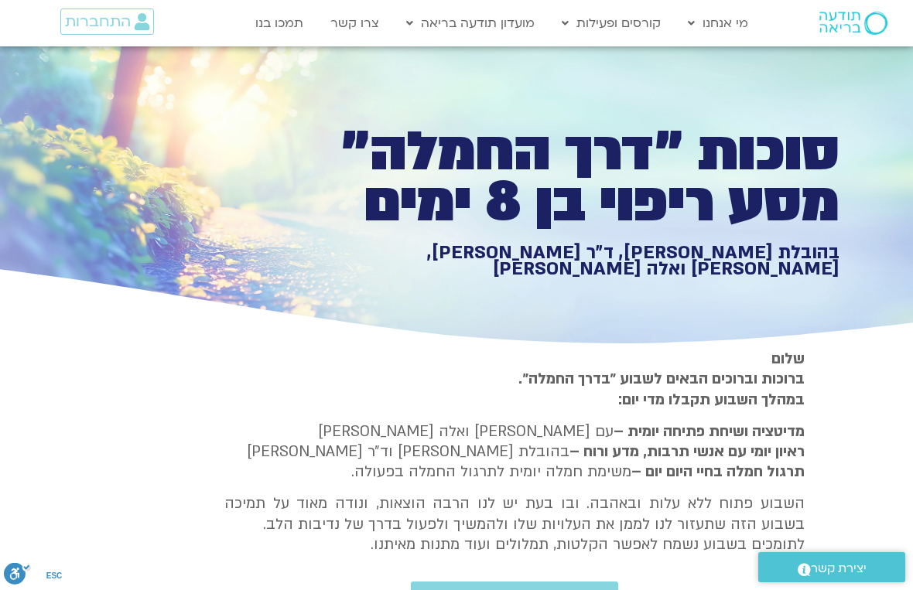
type input "992.52"
type input "1470.44047300064"
type input "992.52"
type input "1470.44047300064"
type input "992.52"
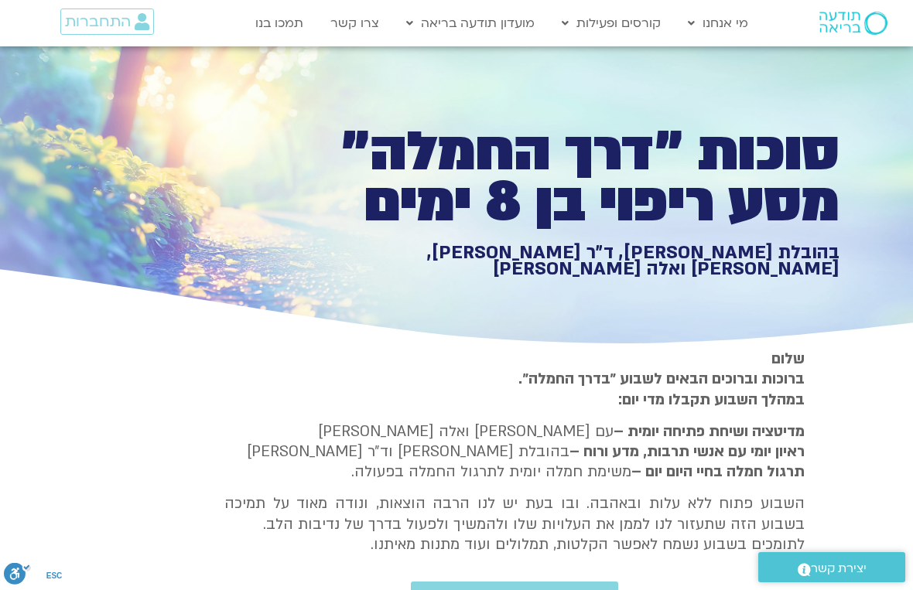
type input "1470.44047300064"
type input "992.52"
type input "1470.44047300064"
type input "992.52"
type input "1470.44047300064"
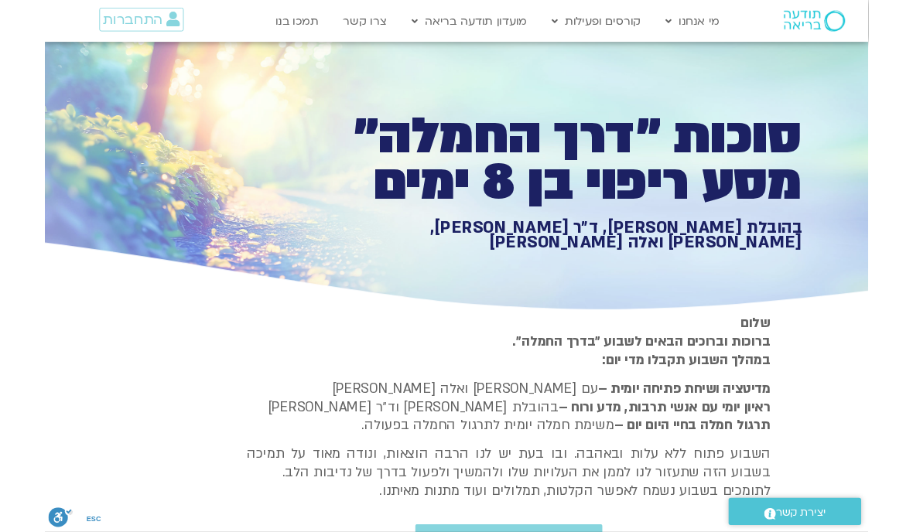
scroll to position [1204, 0]
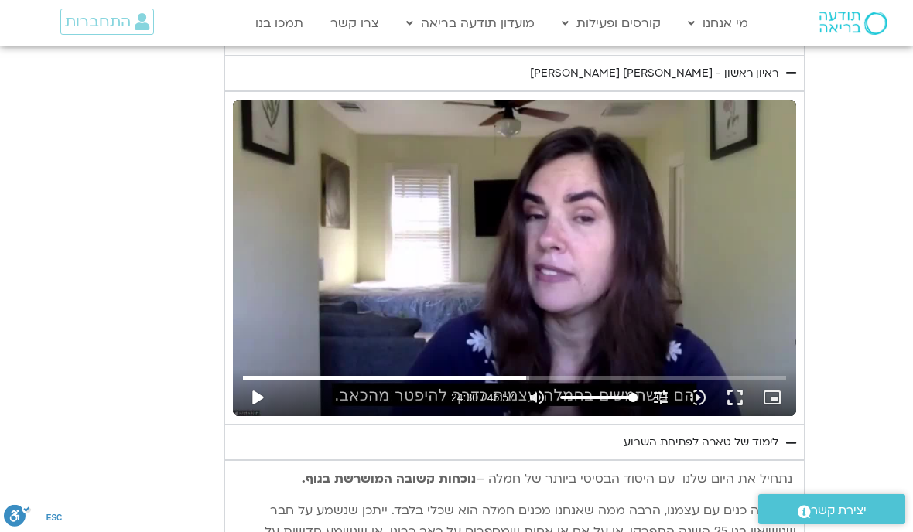
type input "992.52"
type input "1470.44047300064"
type input "992.52"
type input "1470.44047300064"
type input "992.52"
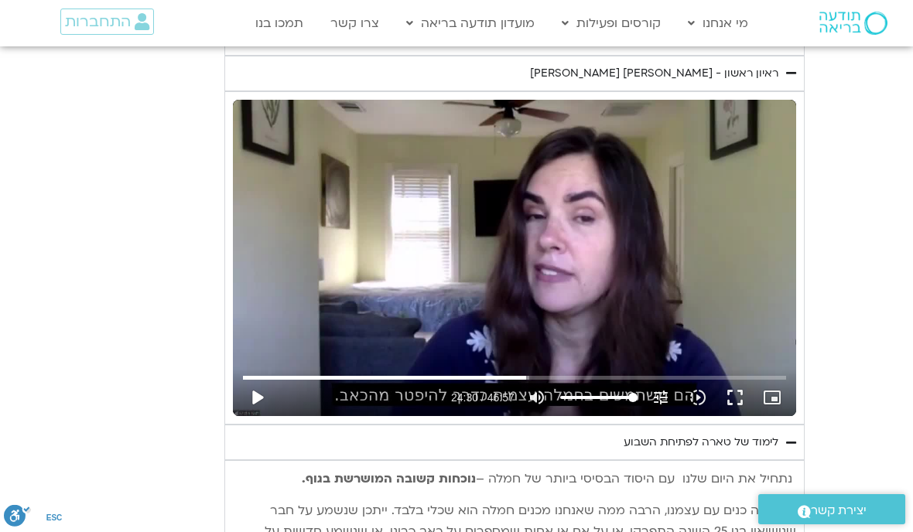
type input "1470.44047300064"
type input "992.52"
type input "1470.44047300064"
type input "992.52"
type input "1470.44047300064"
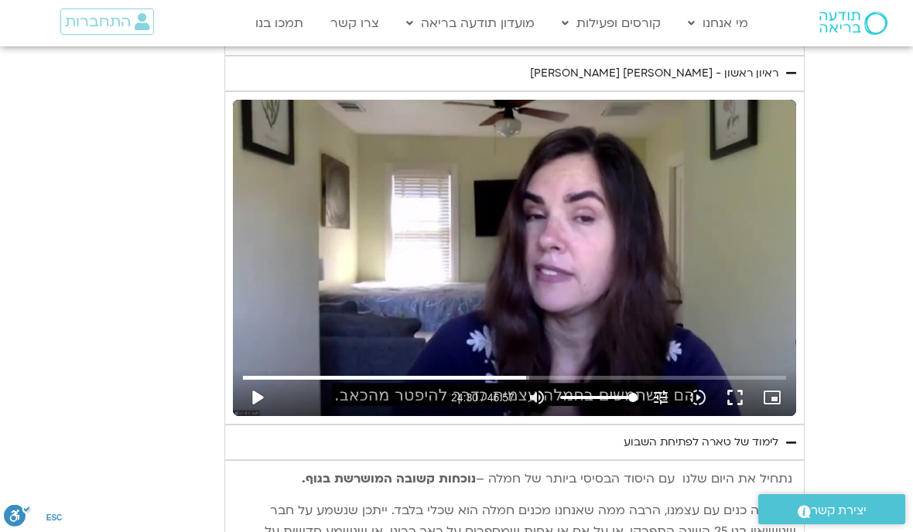
type input "992.52"
type input "1470.44047300064"
type input "992.52"
type input "1470.44047300064"
type input "992.52"
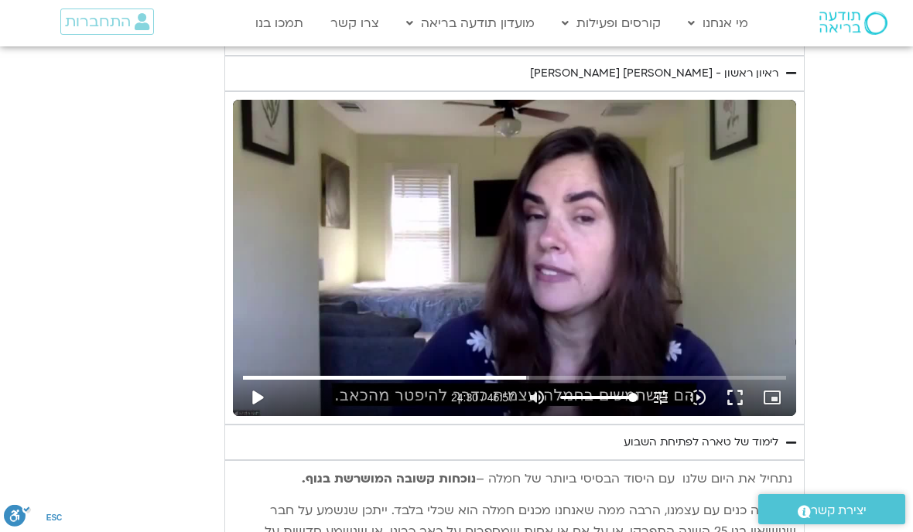
type input "1470.44047300064"
type input "992.52"
click at [737, 392] on button "fullscreen" at bounding box center [734, 397] width 37 height 37
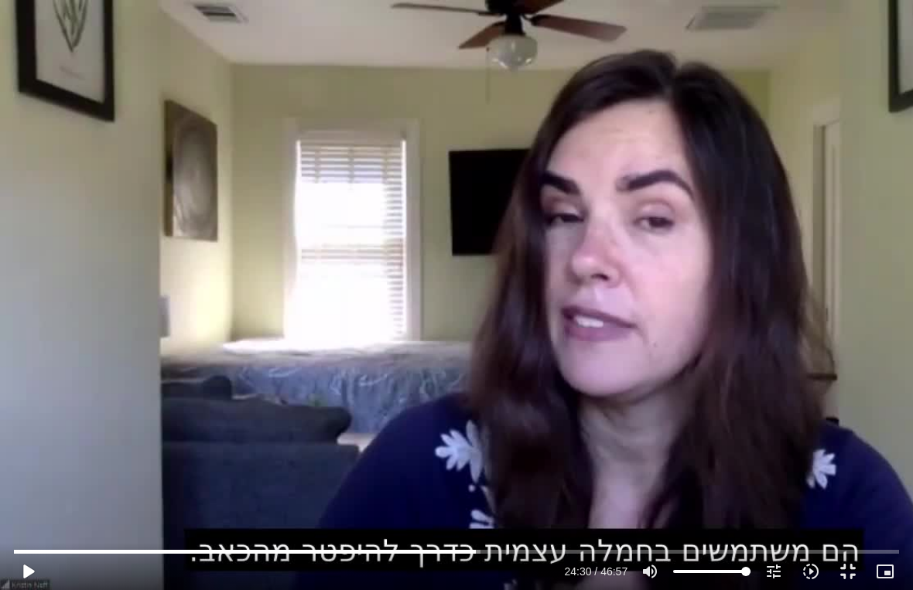
click at [36, 531] on button "play_arrow" at bounding box center [27, 571] width 37 height 37
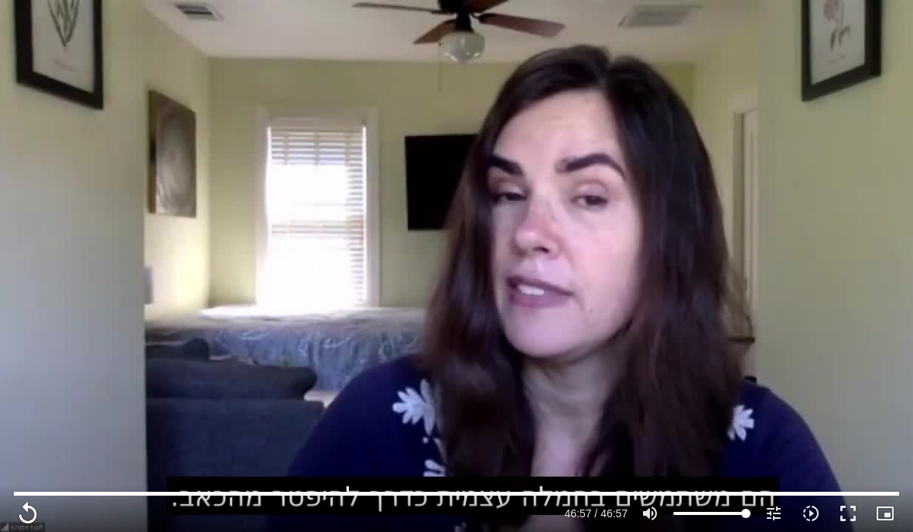
scroll to position [0, 0]
